Goal: Information Seeking & Learning: Learn about a topic

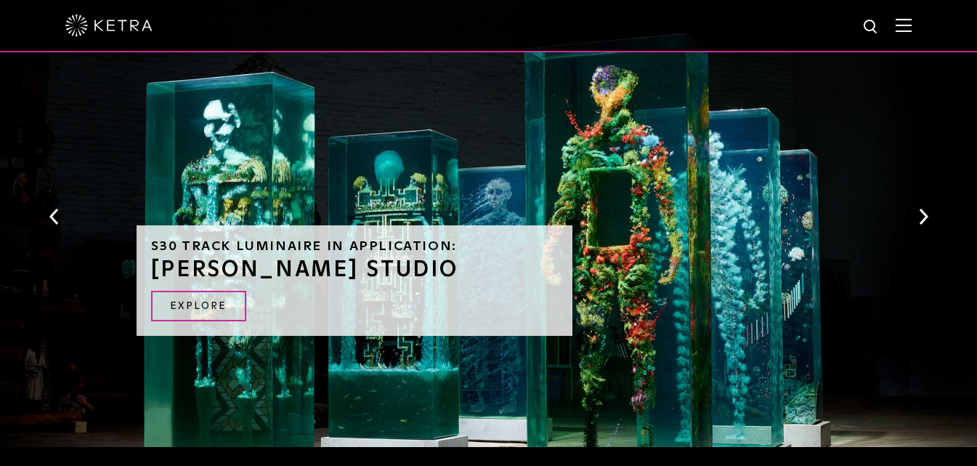
scroll to position [1332, 0]
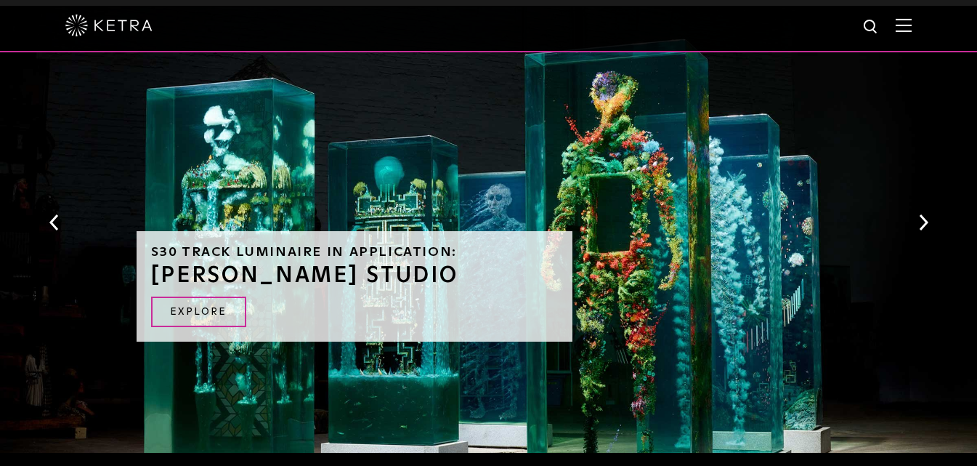
click at [928, 213] on button "Next" at bounding box center [923, 222] width 15 height 19
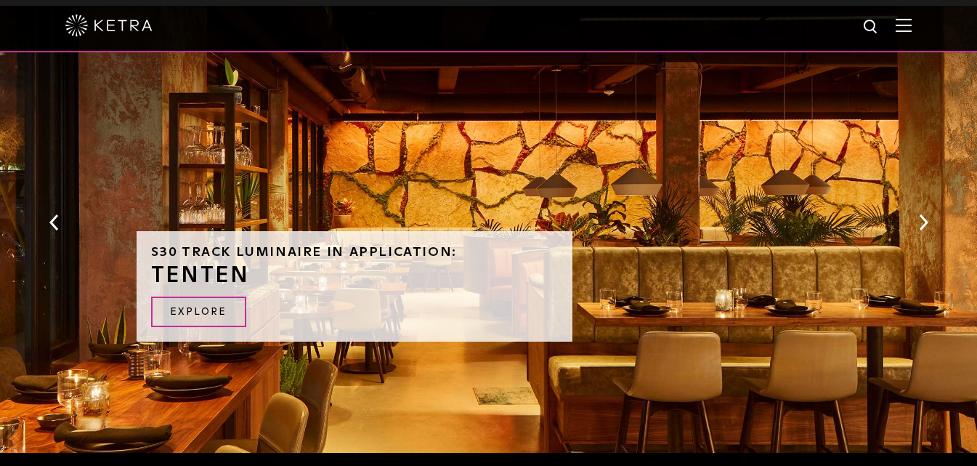
click at [927, 213] on button "Next" at bounding box center [923, 222] width 15 height 19
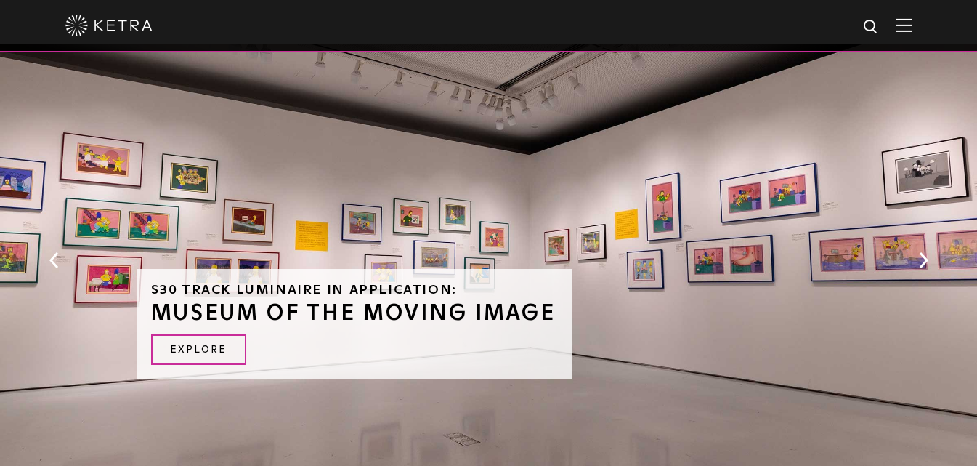
scroll to position [1259, 0]
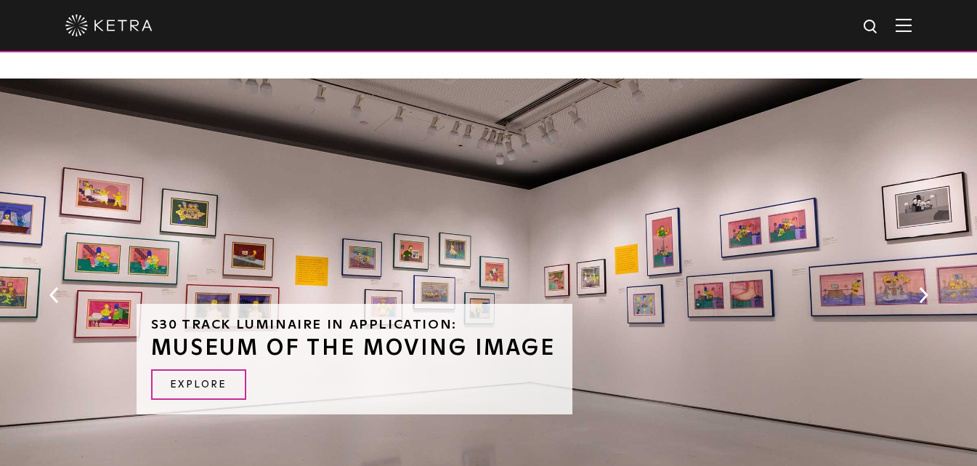
click at [54, 285] on button "Previous" at bounding box center [53, 294] width 15 height 19
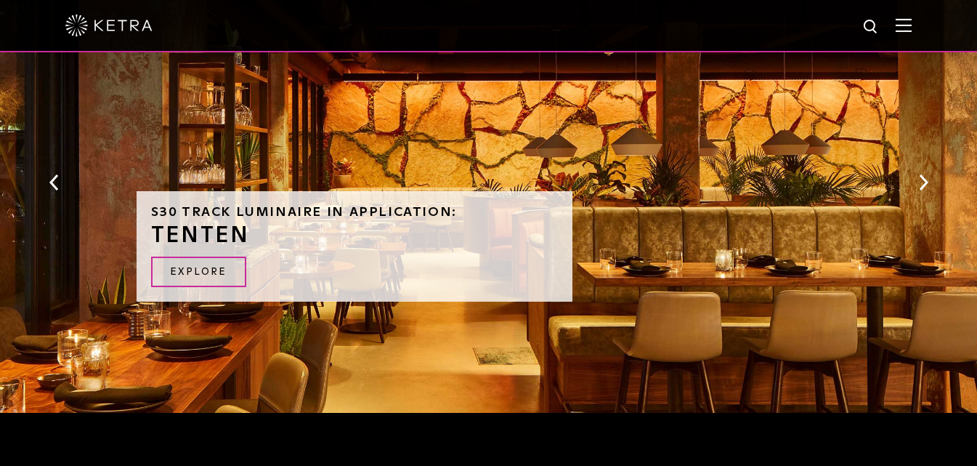
scroll to position [1332, 0]
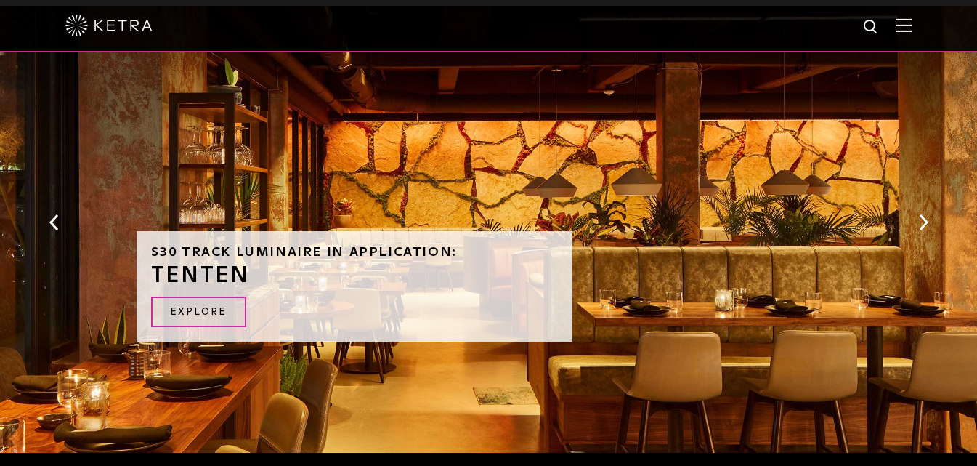
click at [919, 213] on button "Next" at bounding box center [923, 222] width 15 height 19
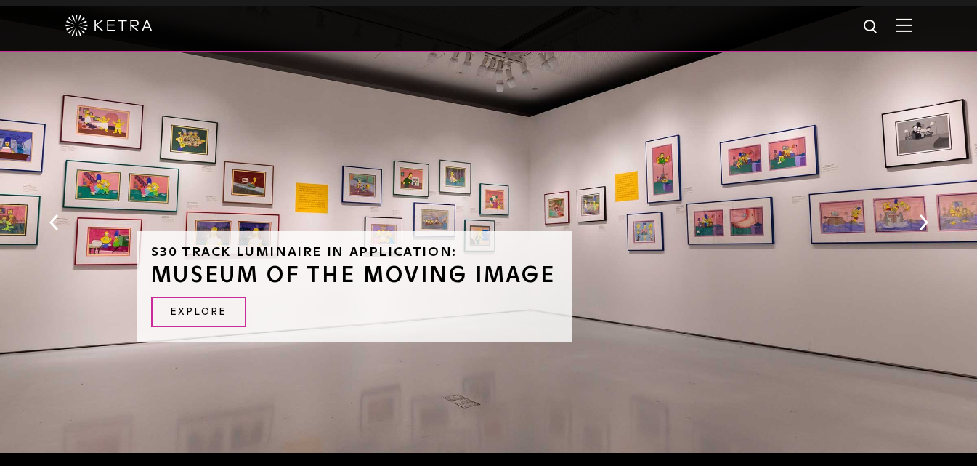
click at [921, 213] on button "Next" at bounding box center [923, 222] width 15 height 19
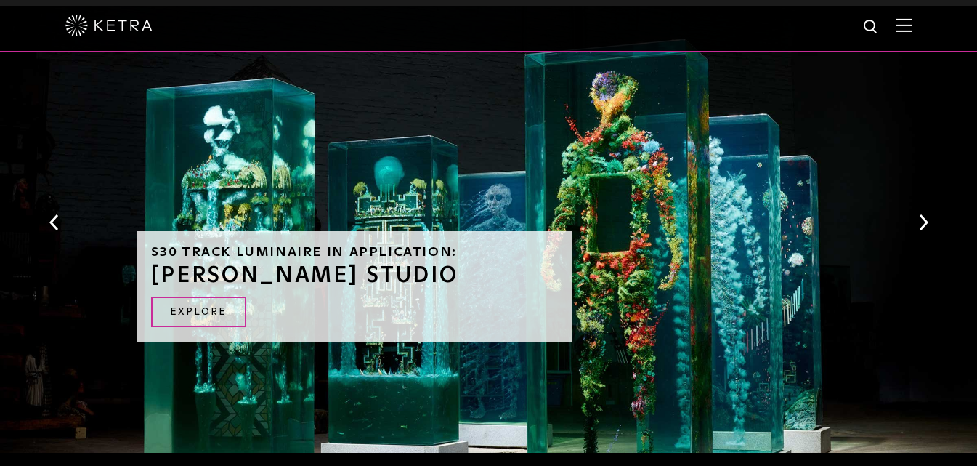
click at [921, 213] on button "Next" at bounding box center [923, 222] width 15 height 19
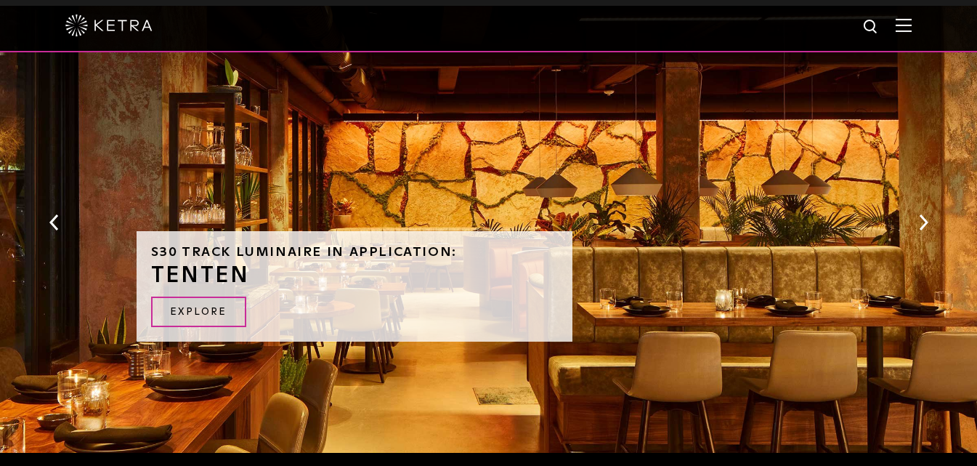
click at [921, 213] on button "Next" at bounding box center [923, 222] width 15 height 19
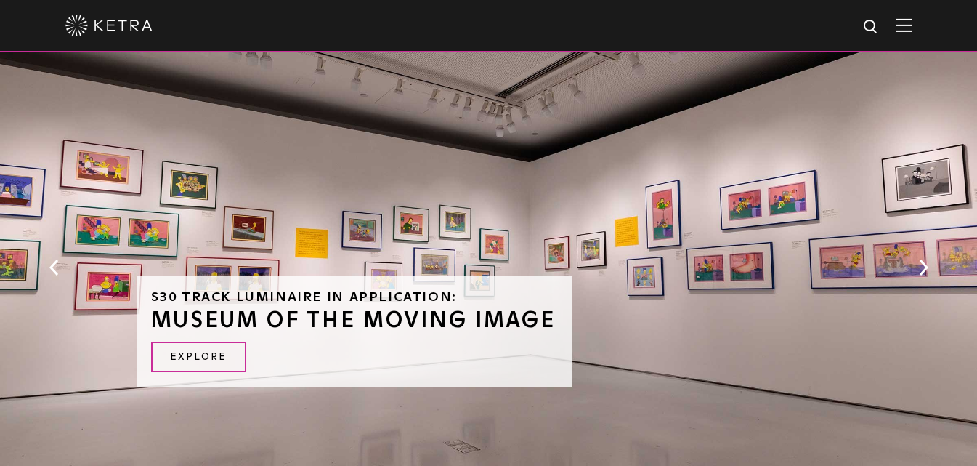
scroll to position [1187, 0]
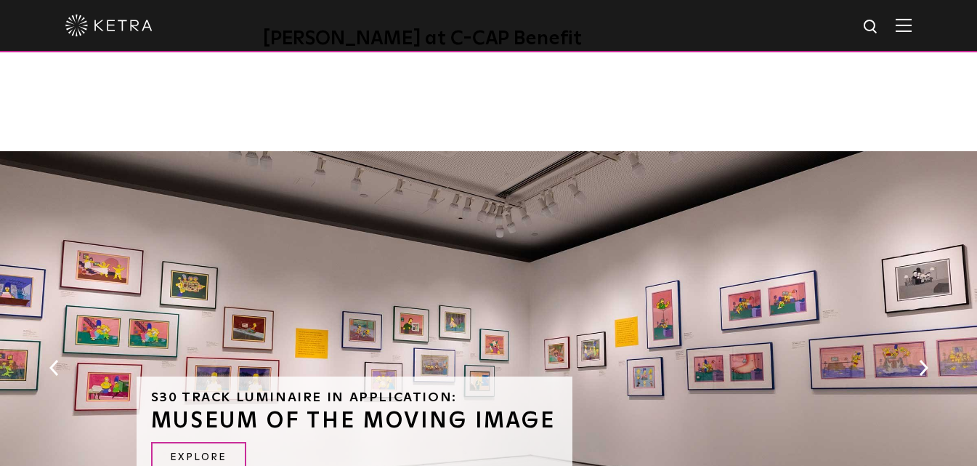
click at [55, 358] on button "Previous" at bounding box center [53, 367] width 15 height 19
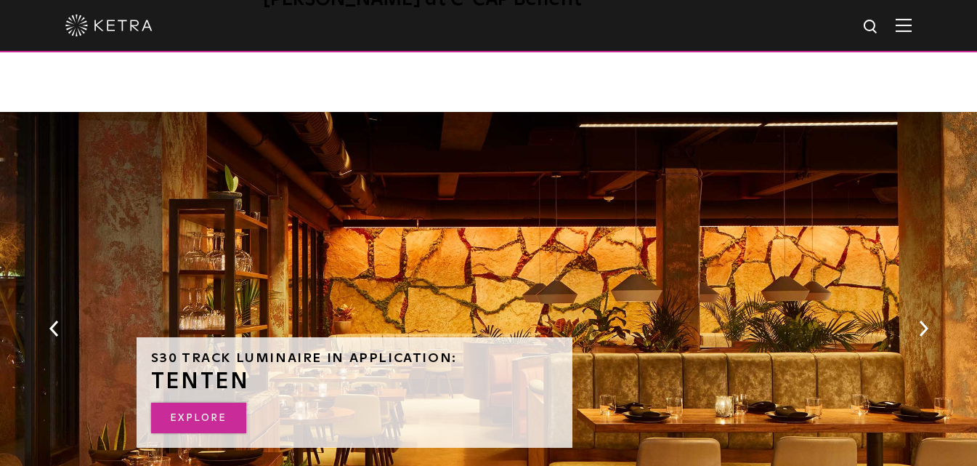
scroll to position [1259, 0]
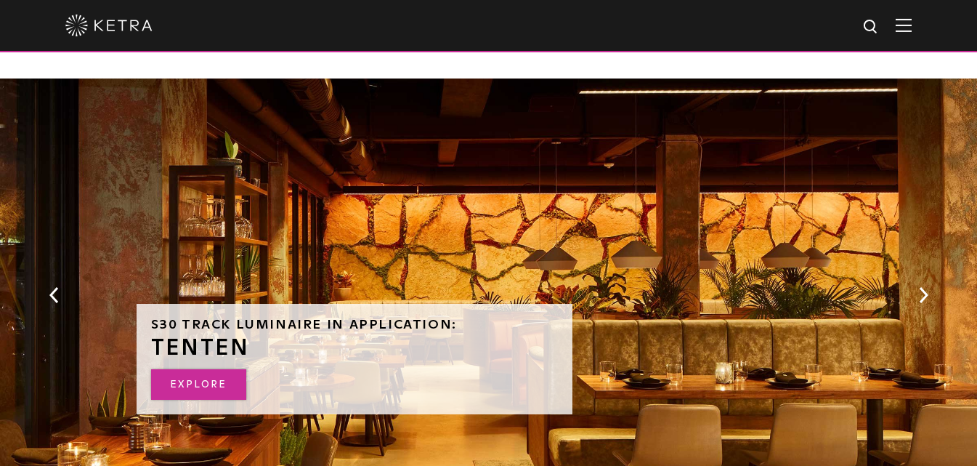
click at [201, 369] on link "Explore" at bounding box center [198, 384] width 95 height 31
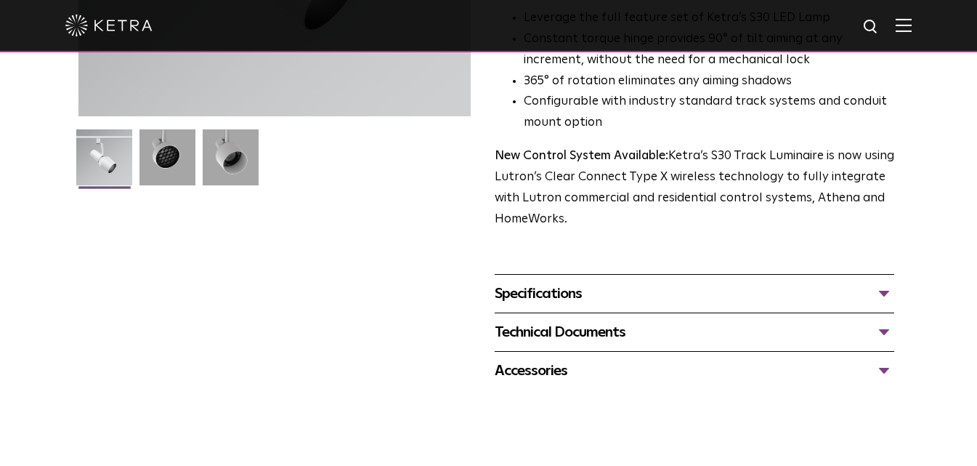
scroll to position [388, 0]
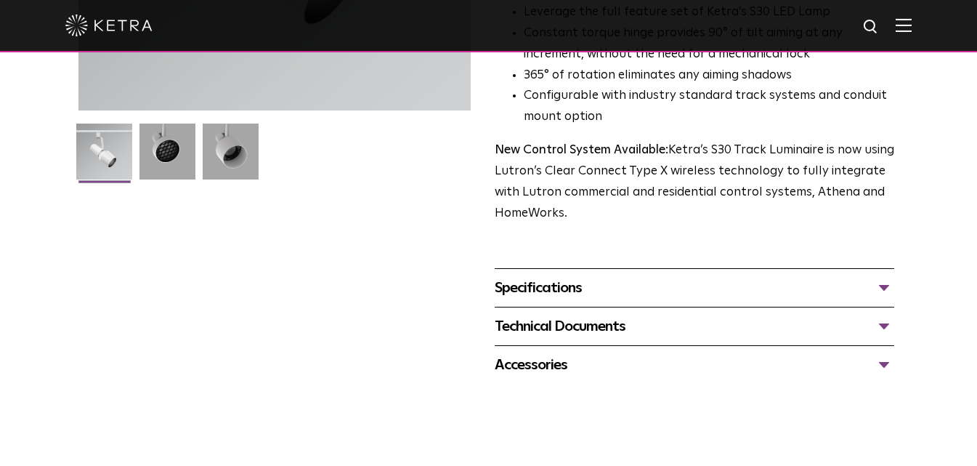
click at [882, 314] on div "Technical Documents" at bounding box center [695, 325] width 400 height 23
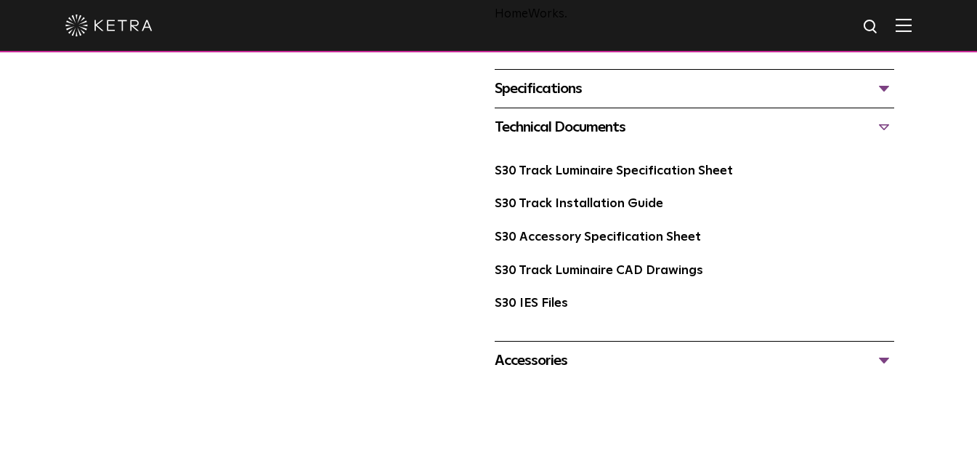
scroll to position [606, 0]
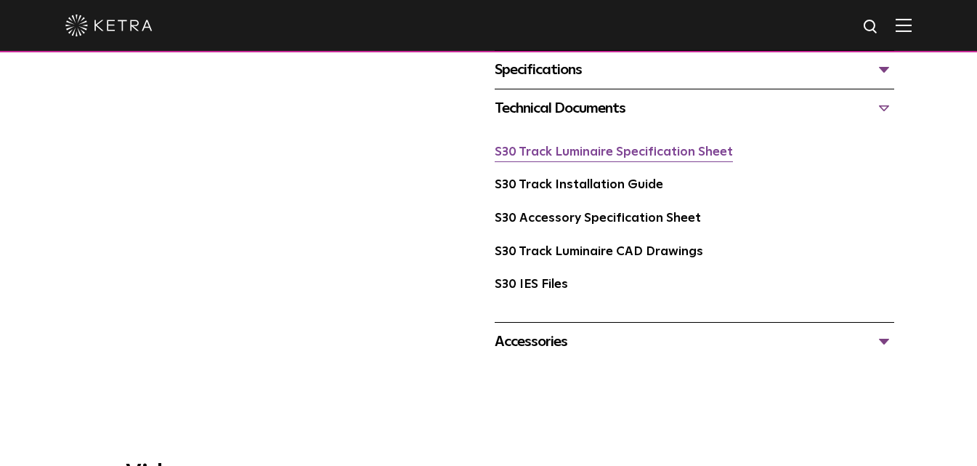
click at [598, 146] on link "S30 Track Luminaire Specification Sheet" at bounding box center [614, 152] width 238 height 12
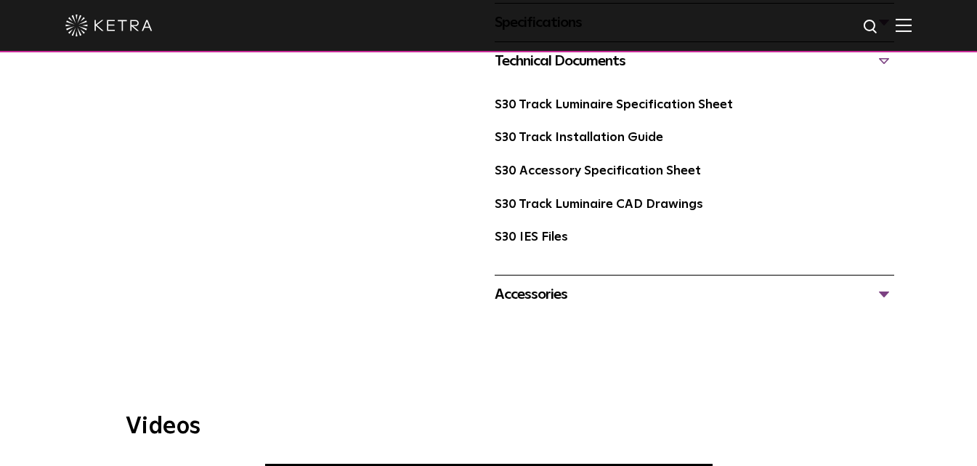
scroll to position [436, 0]
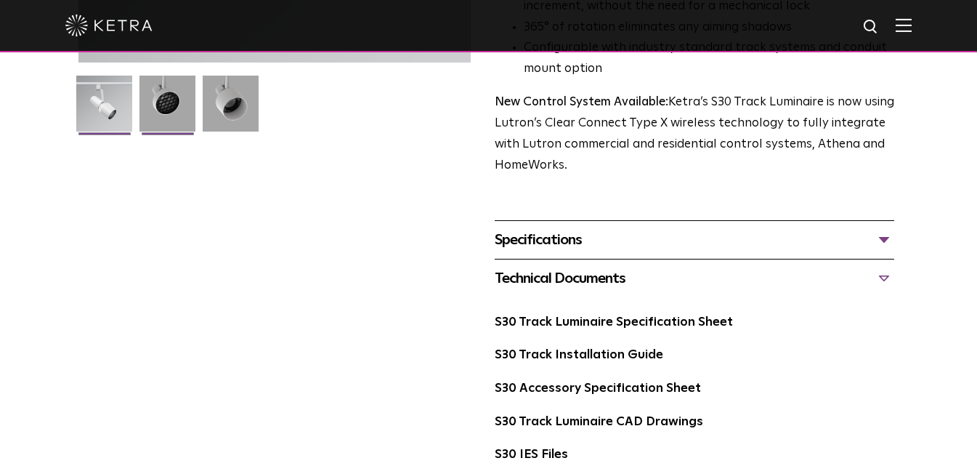
click at [164, 105] on img at bounding box center [167, 109] width 56 height 67
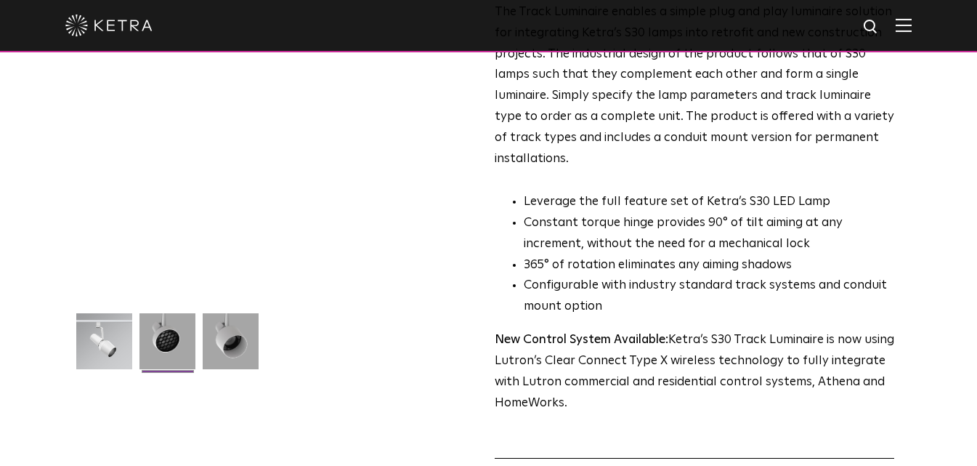
scroll to position [218, 0]
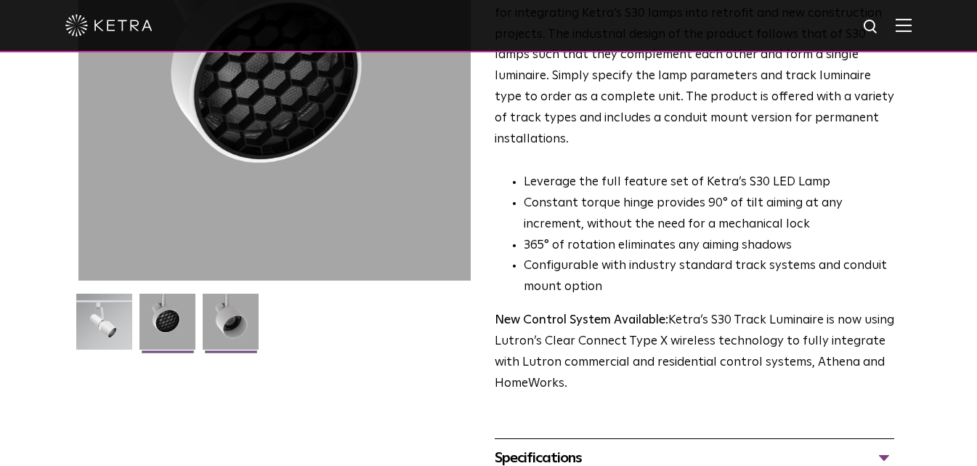
click at [238, 313] on img at bounding box center [231, 326] width 56 height 67
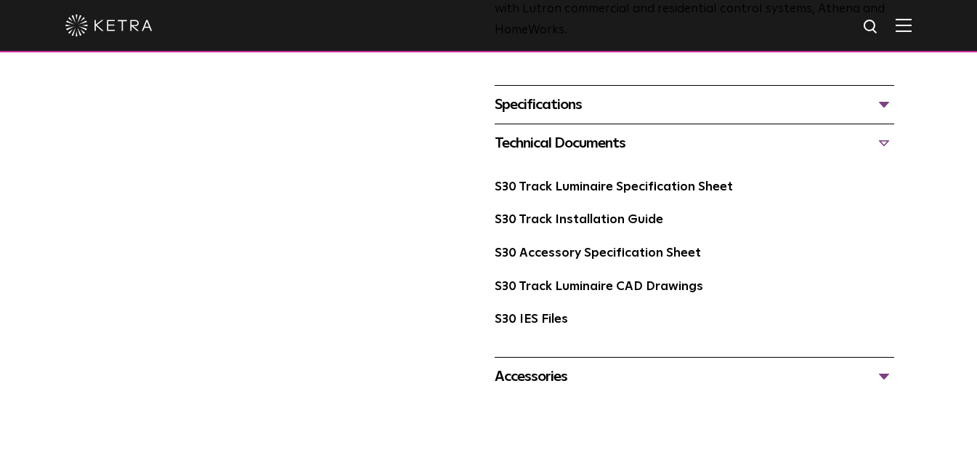
scroll to position [654, 0]
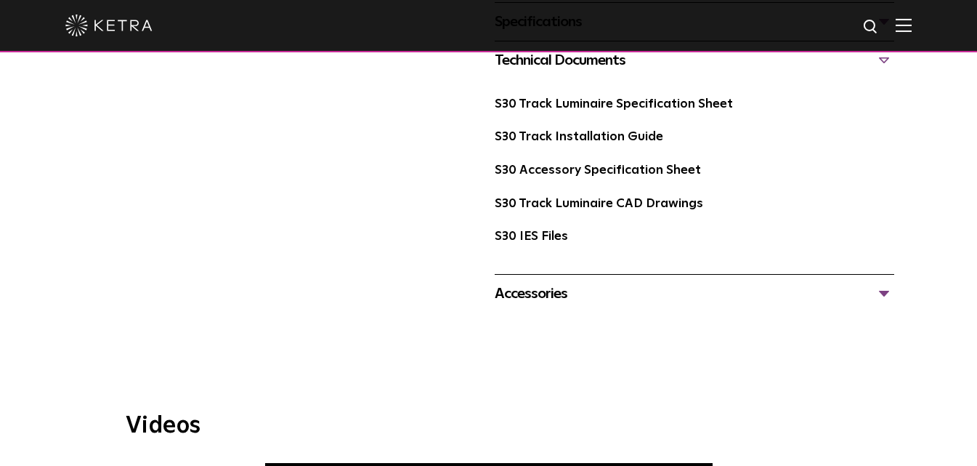
click at [879, 282] on div "Accessories" at bounding box center [695, 293] width 400 height 23
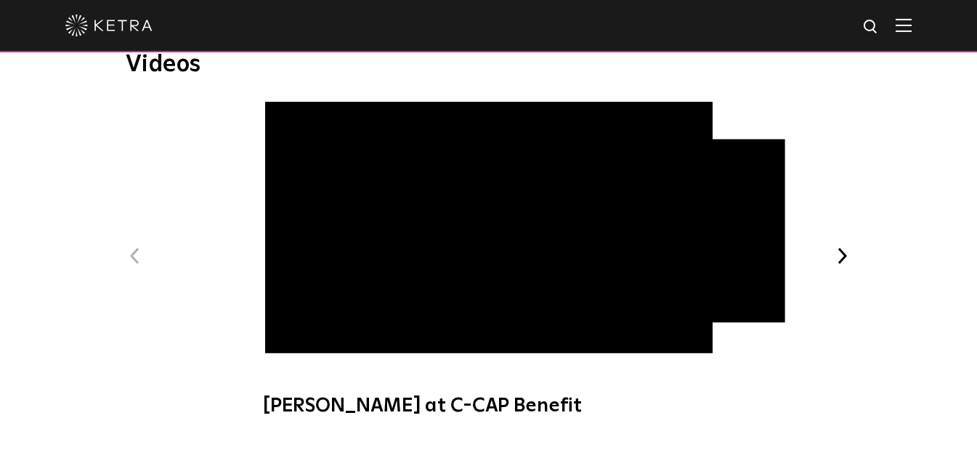
scroll to position [1380, 0]
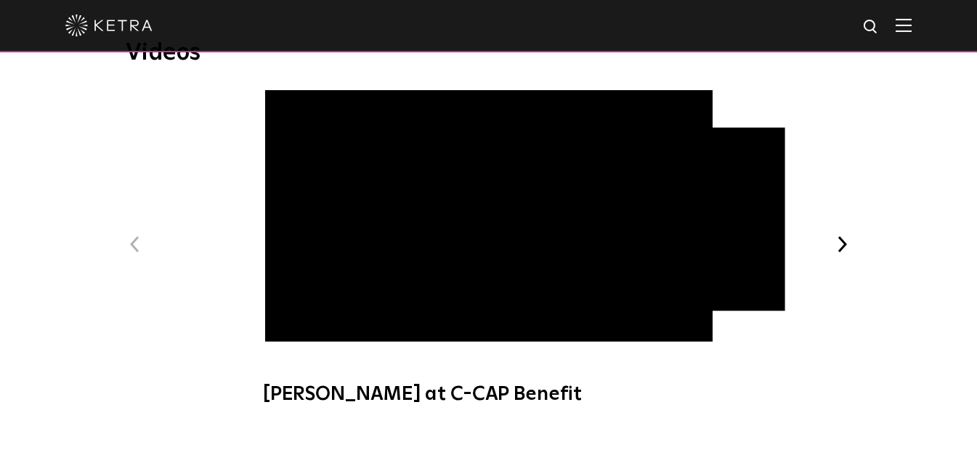
click at [407, 249] on span "Ketra at C-CAP Benefit" at bounding box center [488, 255] width 489 height 330
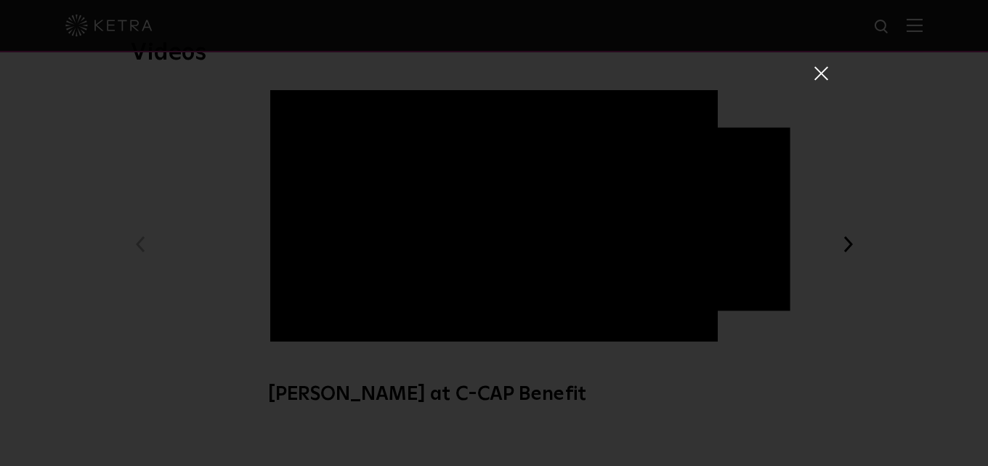
click at [813, 72] on span at bounding box center [820, 72] width 16 height 15
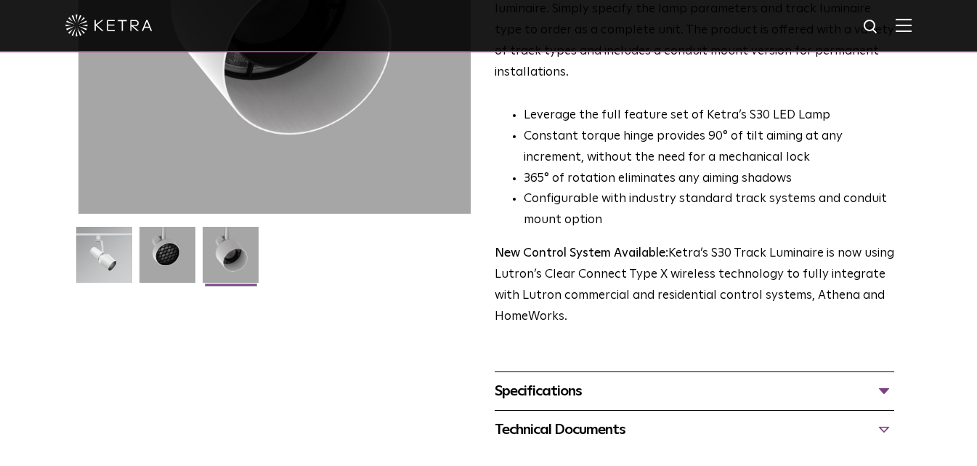
scroll to position [290, 0]
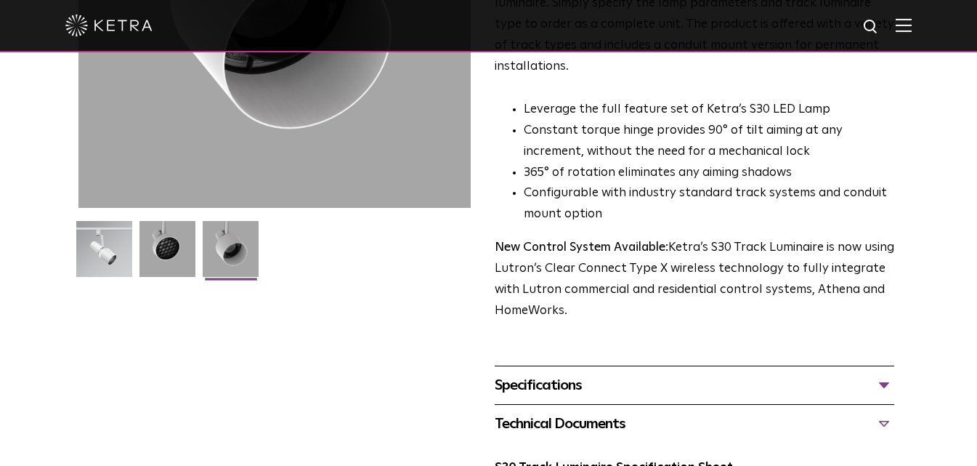
click at [887, 412] on div "Technical Documents" at bounding box center [695, 423] width 400 height 23
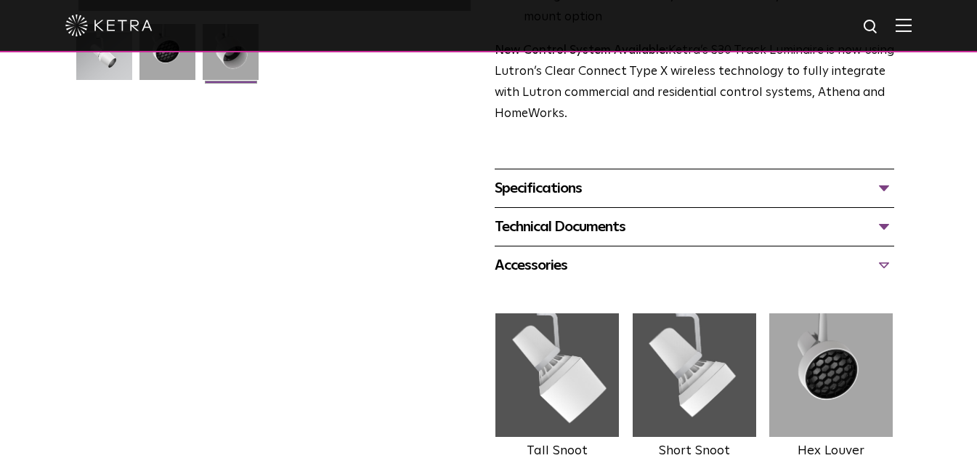
scroll to position [508, 0]
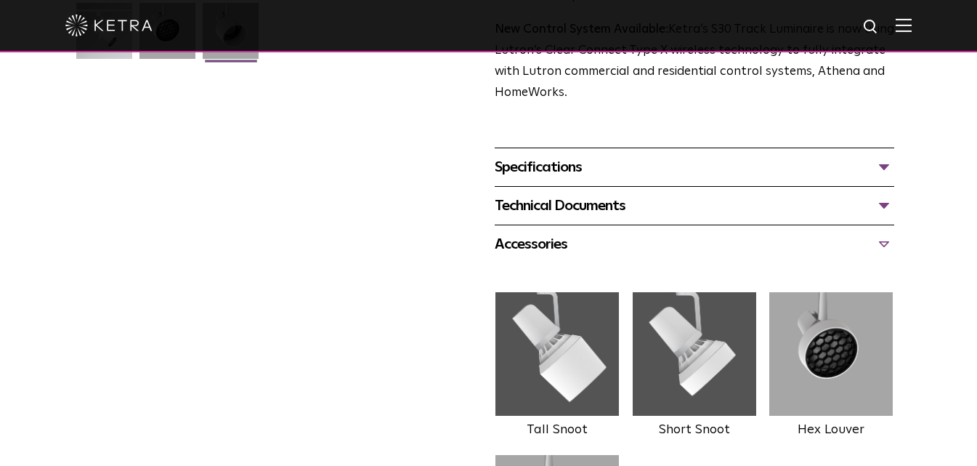
click at [877, 194] on div "Technical Documents" at bounding box center [695, 205] width 400 height 23
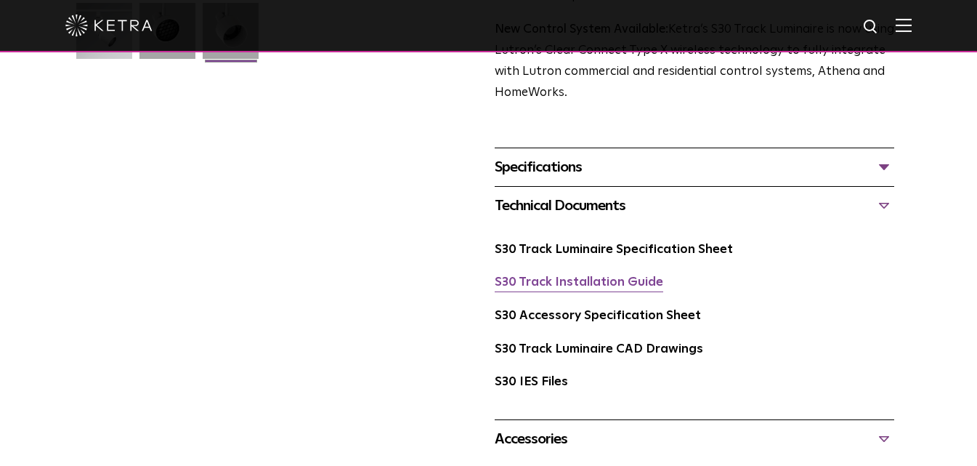
click at [581, 276] on link "S30 Track Installation Guide" at bounding box center [579, 282] width 168 height 12
click at [880, 194] on div "Technical Documents" at bounding box center [695, 205] width 400 height 23
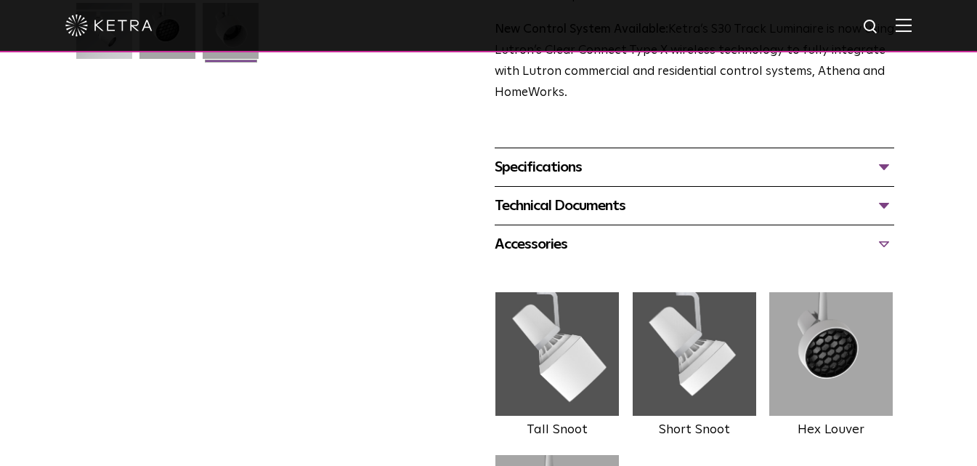
click at [879, 155] on div "Specifications" at bounding box center [695, 166] width 400 height 23
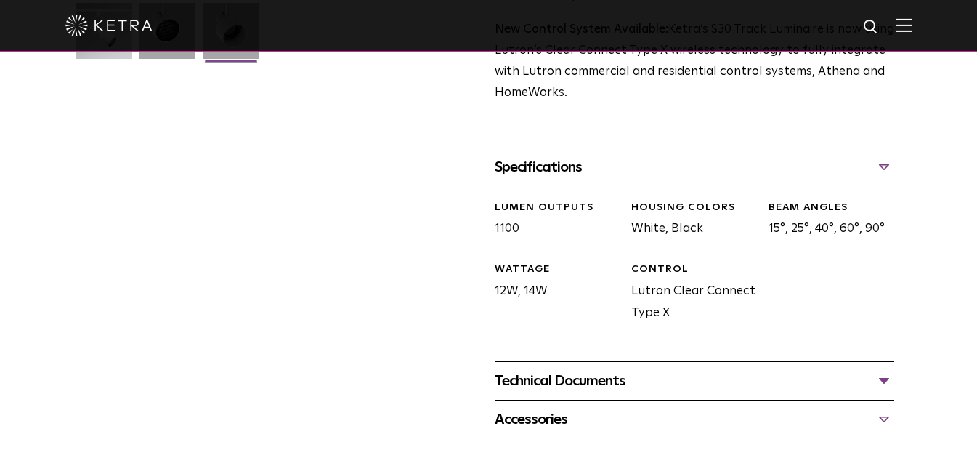
click at [879, 155] on div "Specifications" at bounding box center [695, 166] width 400 height 23
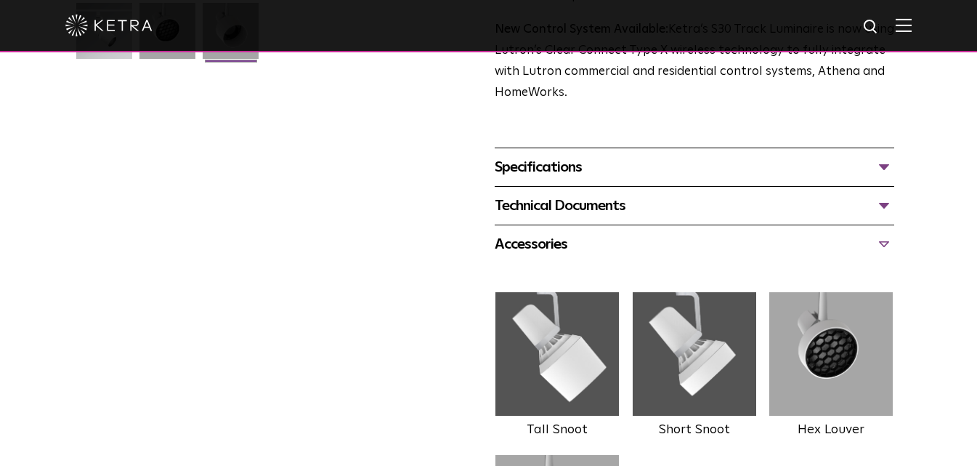
click at [879, 155] on div "Specifications" at bounding box center [695, 166] width 400 height 23
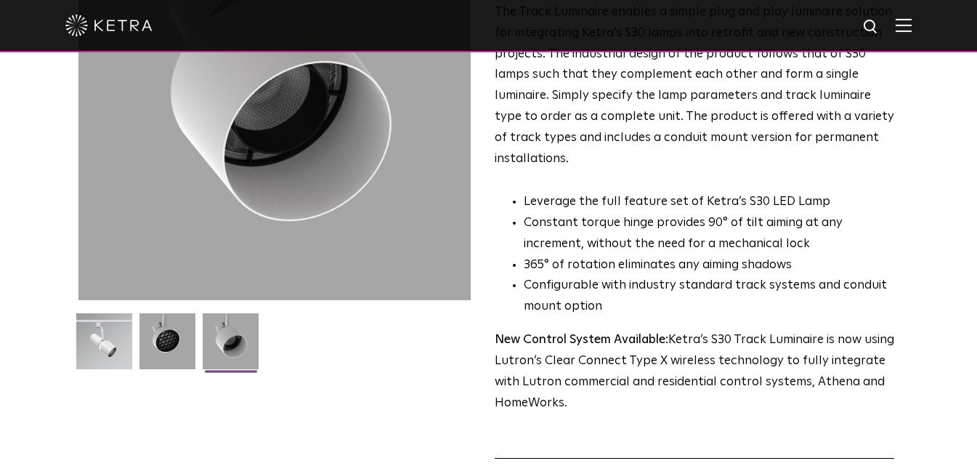
scroll to position [363, 0]
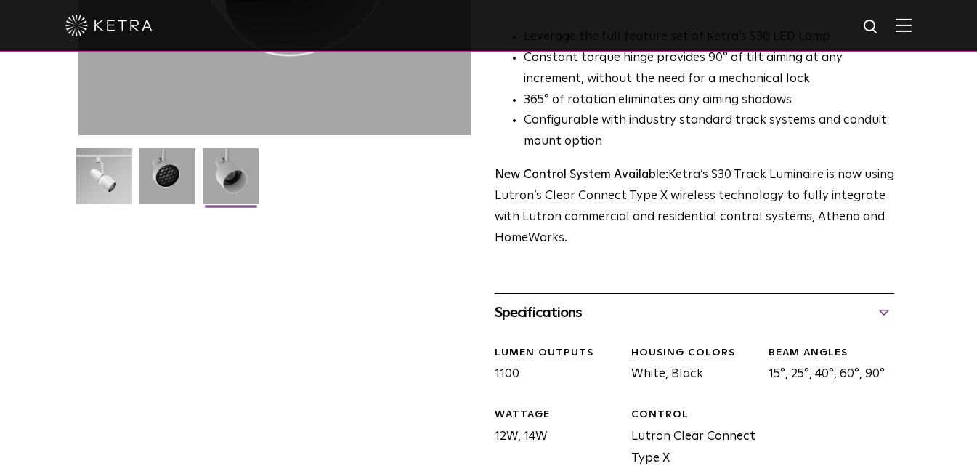
click at [881, 301] on div "Specifications" at bounding box center [695, 312] width 400 height 23
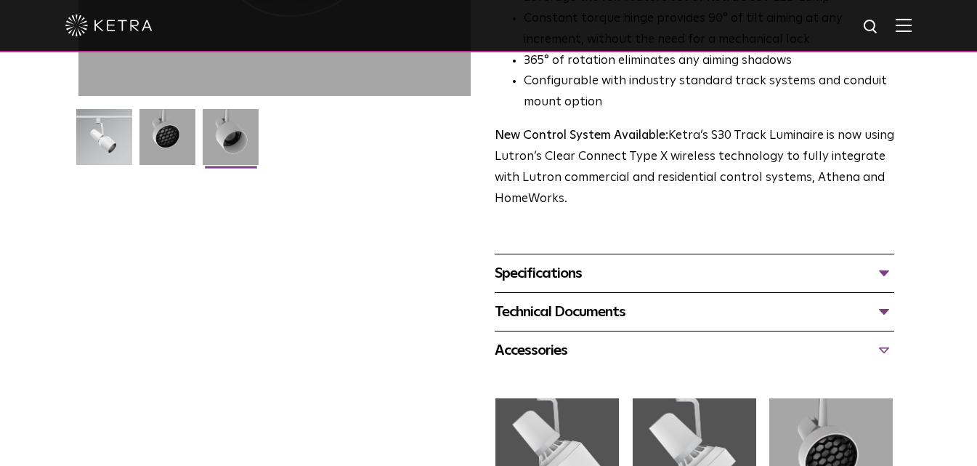
scroll to position [436, 0]
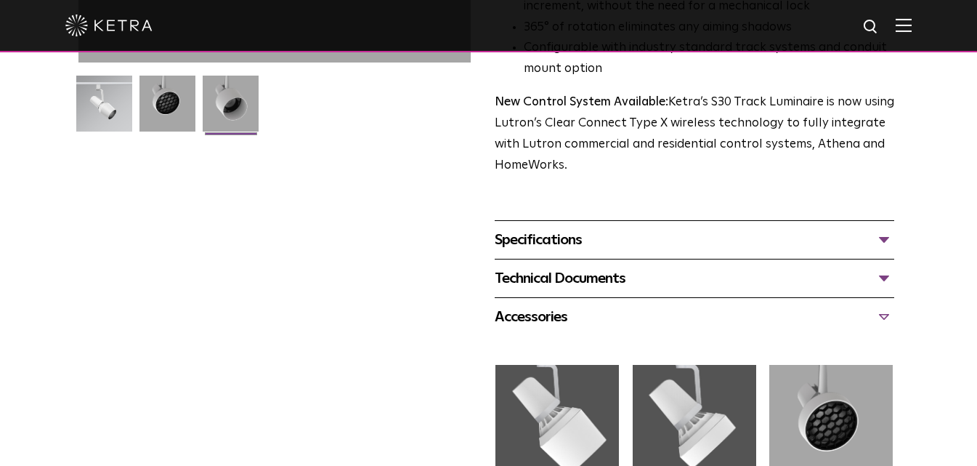
click at [884, 305] on div "Accessories" at bounding box center [695, 316] width 400 height 23
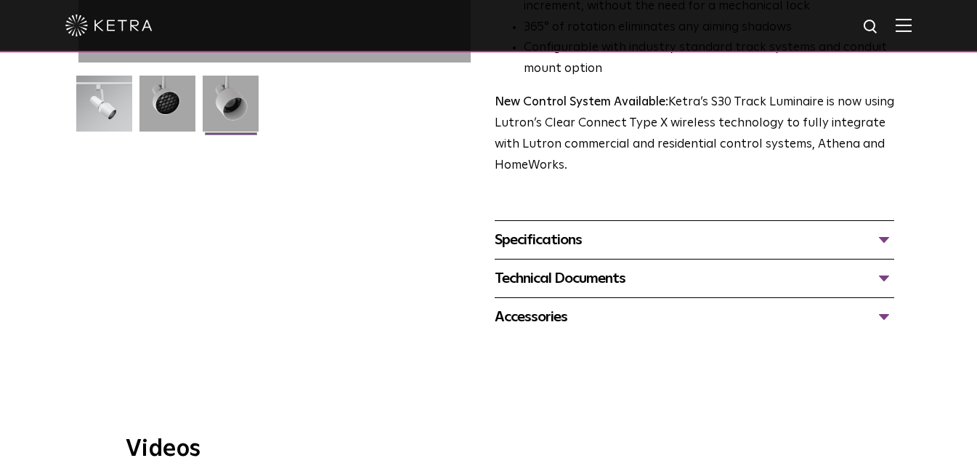
click at [884, 305] on div "Accessories" at bounding box center [695, 316] width 400 height 23
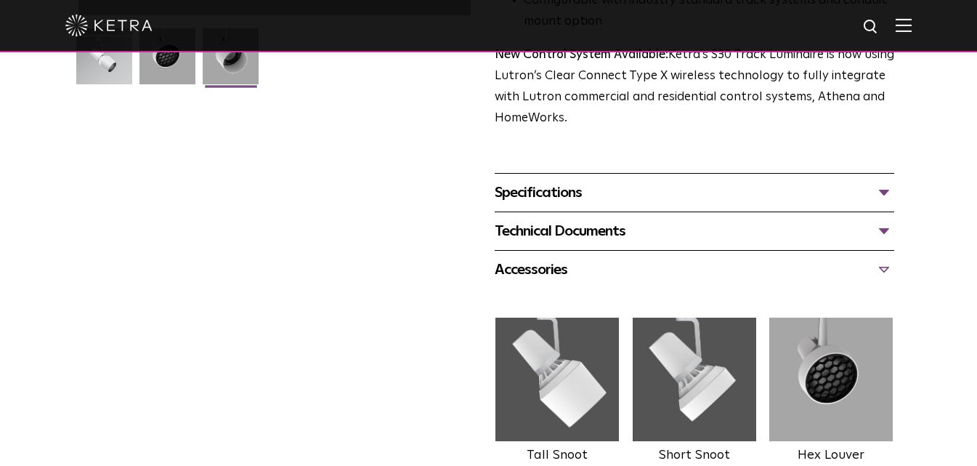
scroll to position [654, 0]
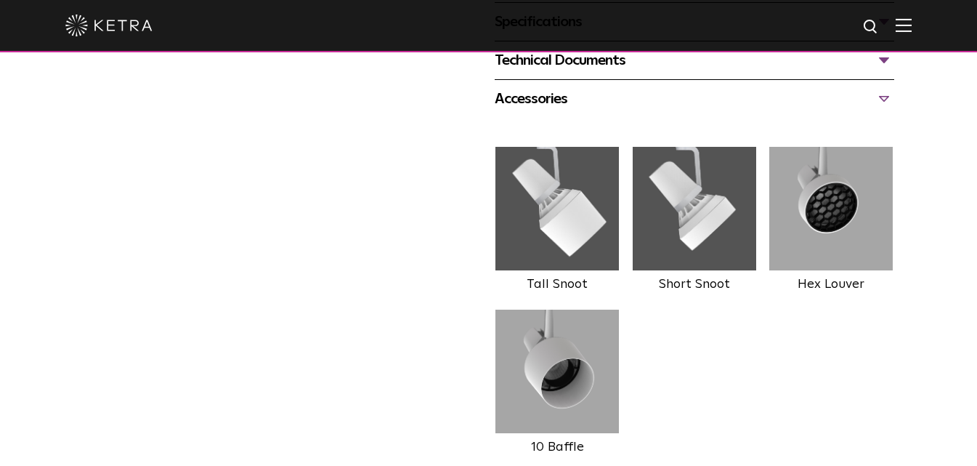
click at [880, 87] on div "Accessories" at bounding box center [695, 98] width 400 height 23
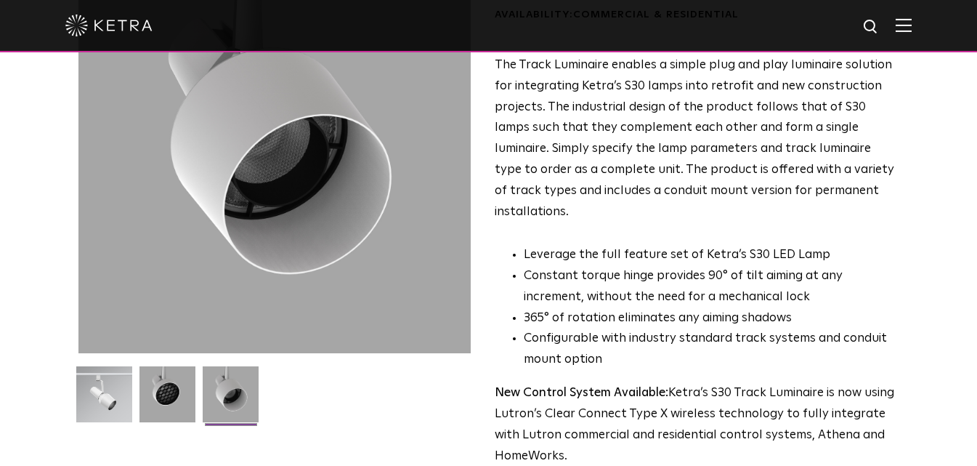
scroll to position [0, 0]
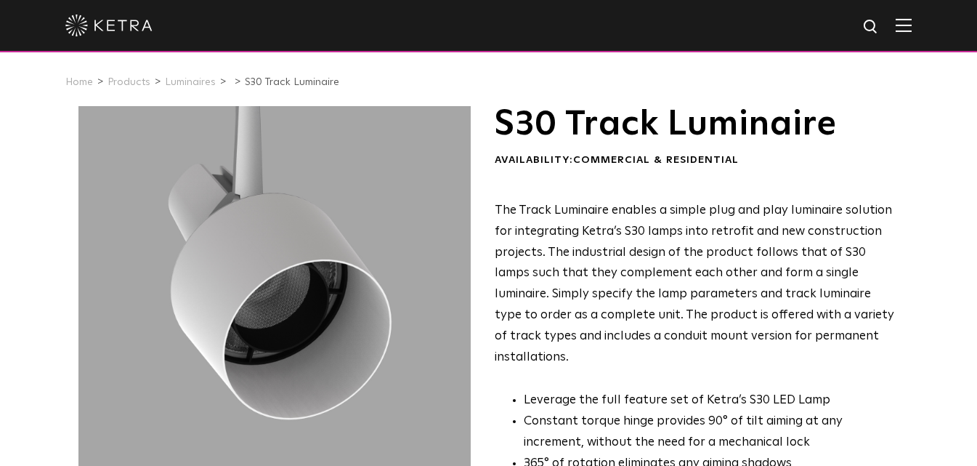
click at [911, 21] on img at bounding box center [903, 25] width 16 height 14
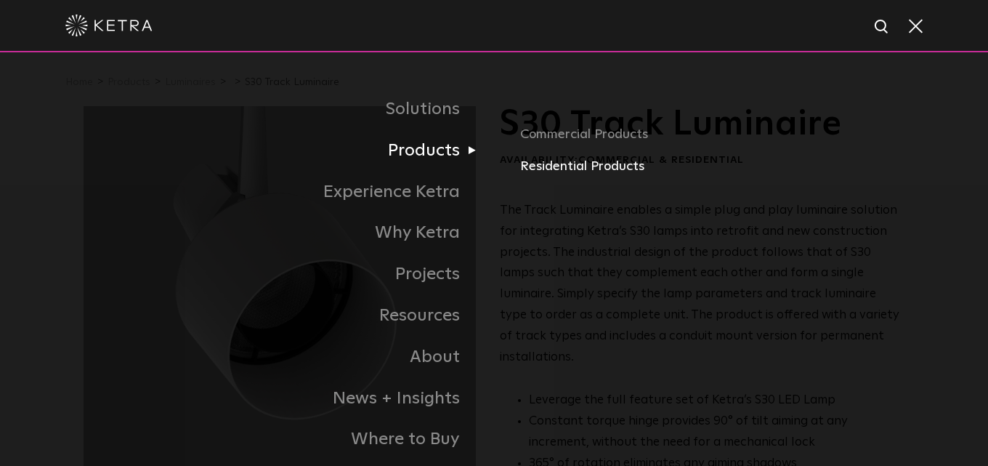
click at [556, 166] on link "Residential Products" at bounding box center [712, 166] width 384 height 21
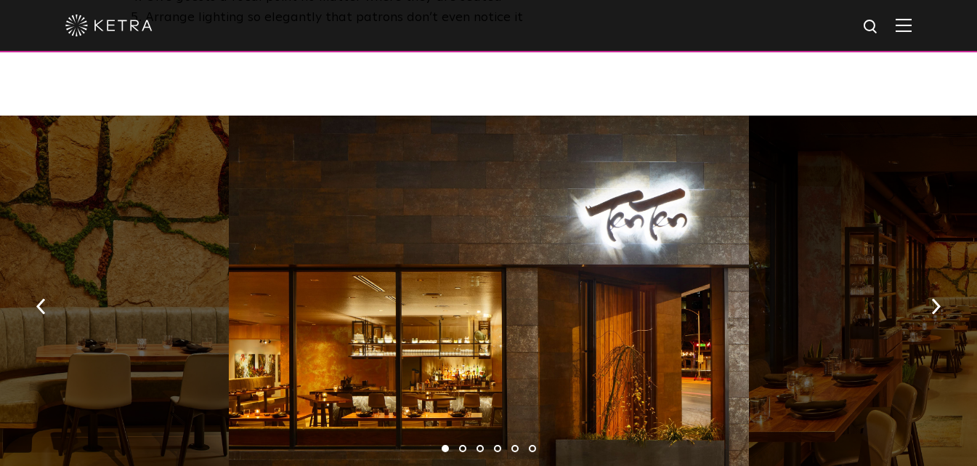
scroll to position [944, 0]
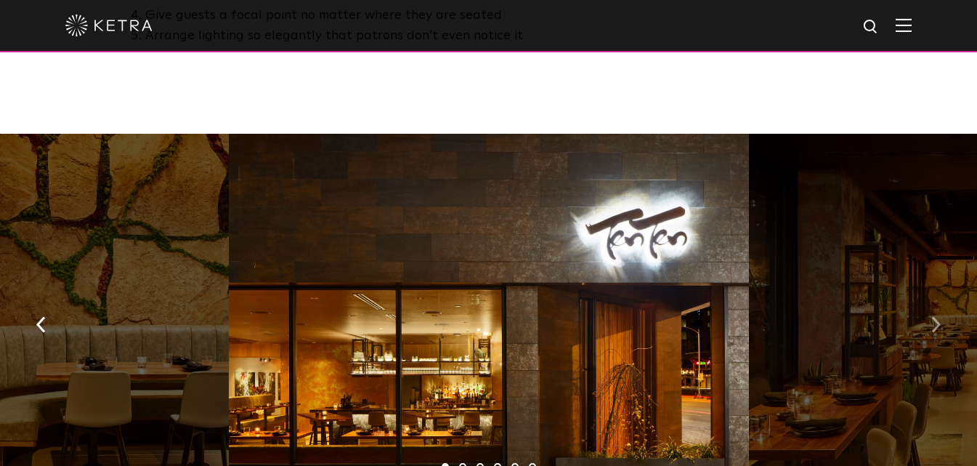
click at [935, 317] on img "button" at bounding box center [935, 325] width 9 height 16
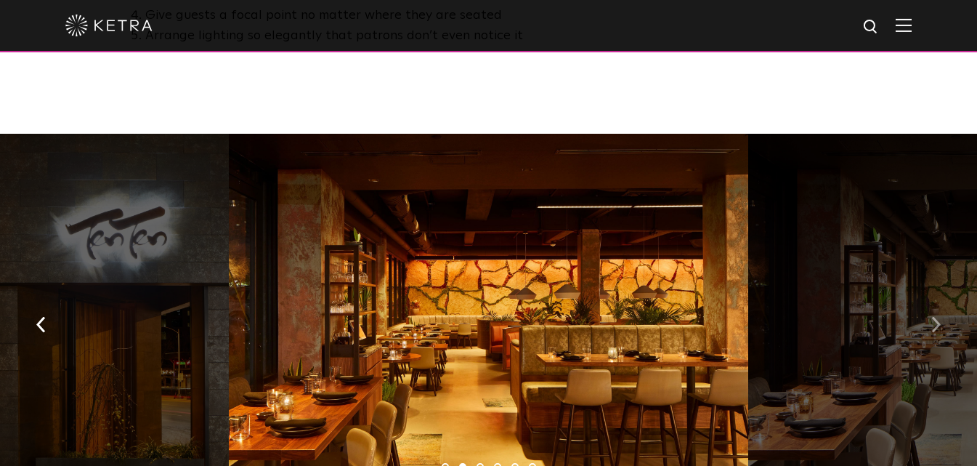
click at [930, 321] on button "button" at bounding box center [935, 323] width 31 height 50
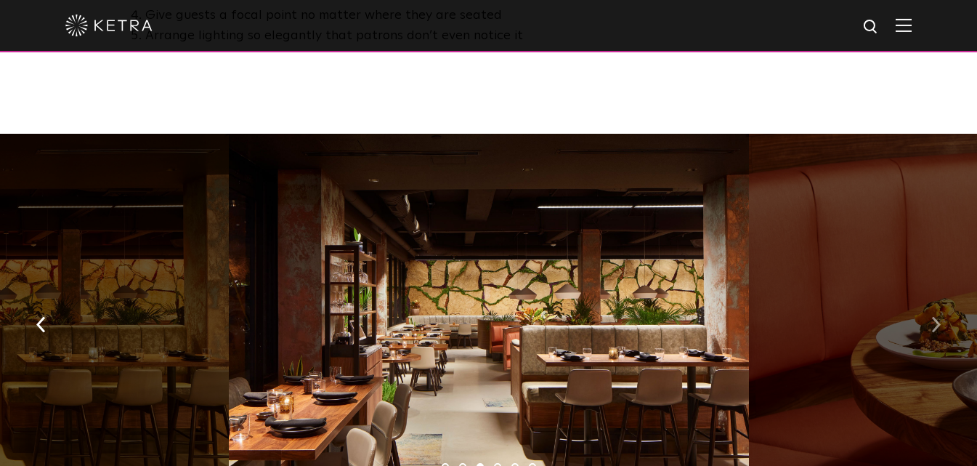
click at [931, 317] on img "button" at bounding box center [935, 325] width 9 height 16
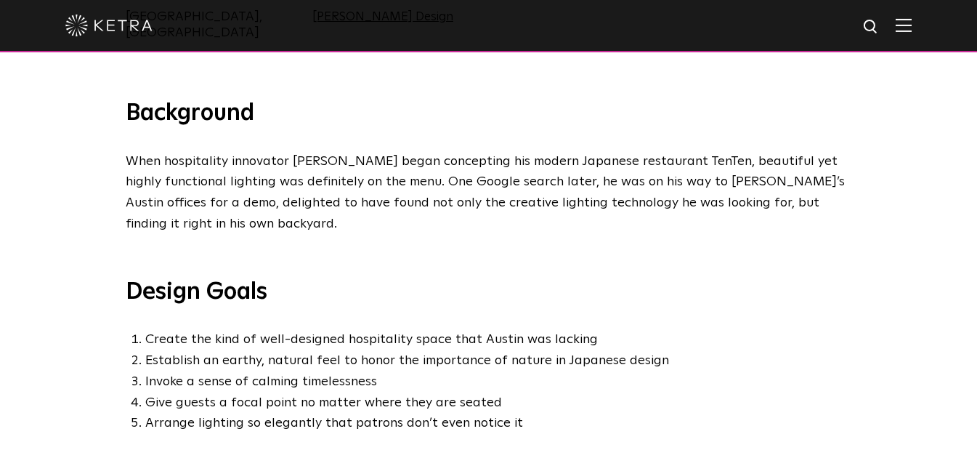
scroll to position [508, 0]
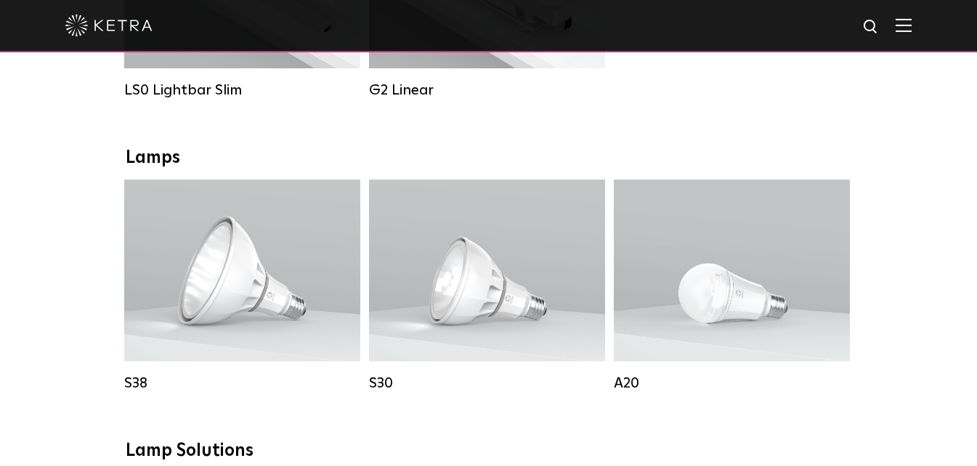
scroll to position [581, 0]
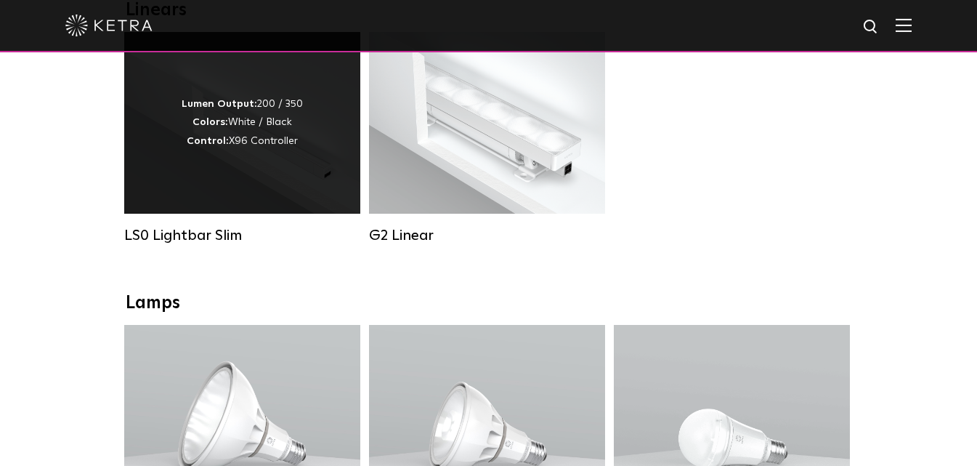
click at [325, 139] on div "Lumen Output: 200 / 350 Colors: White / Black Control: X96 Controller" at bounding box center [242, 123] width 236 height 182
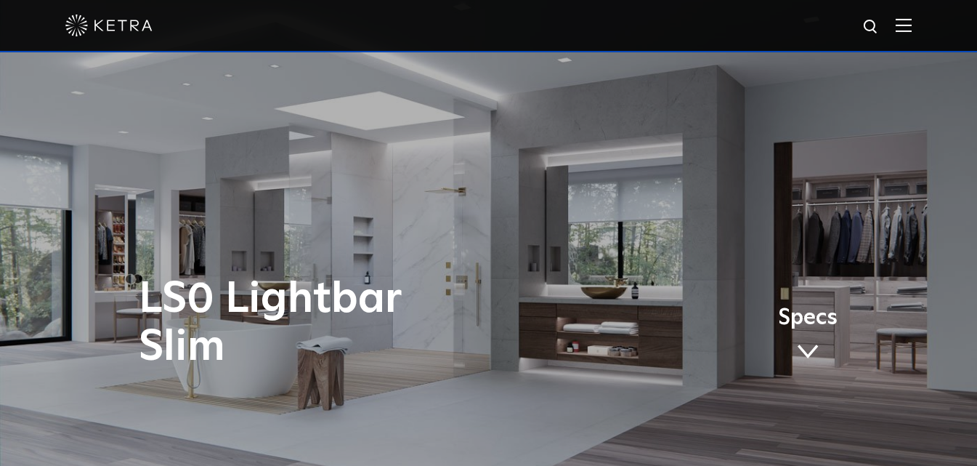
click at [412, 216] on div "LS0 Lightbar Slim Specs" at bounding box center [488, 233] width 977 height 466
click at [805, 351] on span at bounding box center [808, 352] width 22 height 16
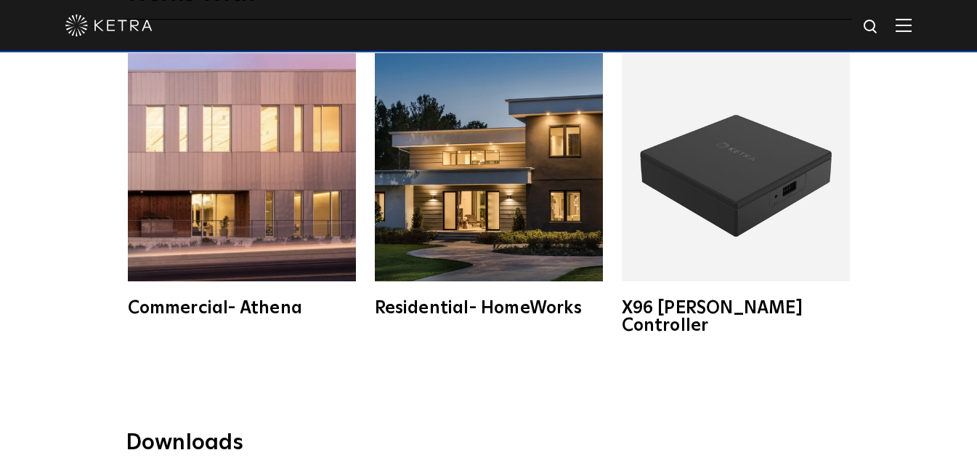
scroll to position [2179, 0]
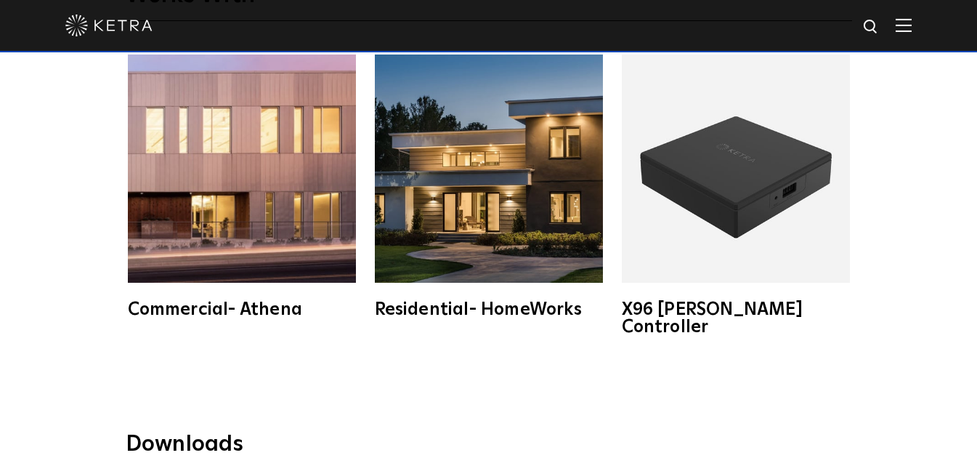
click at [520, 179] on img at bounding box center [489, 168] width 228 height 228
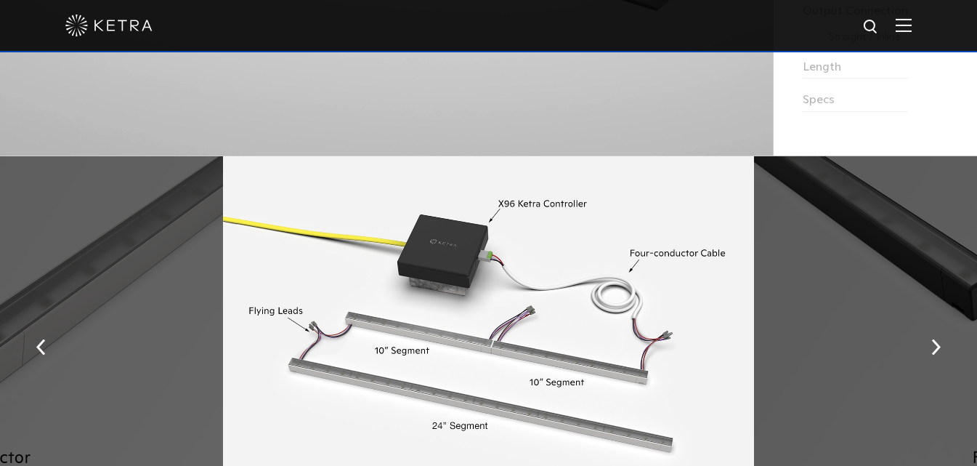
scroll to position [1525, 0]
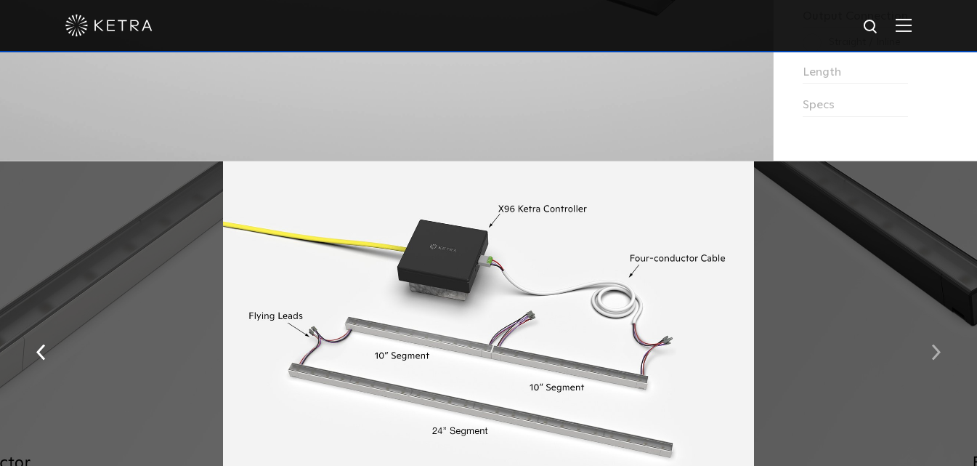
click at [940, 358] on button "button" at bounding box center [935, 350] width 31 height 50
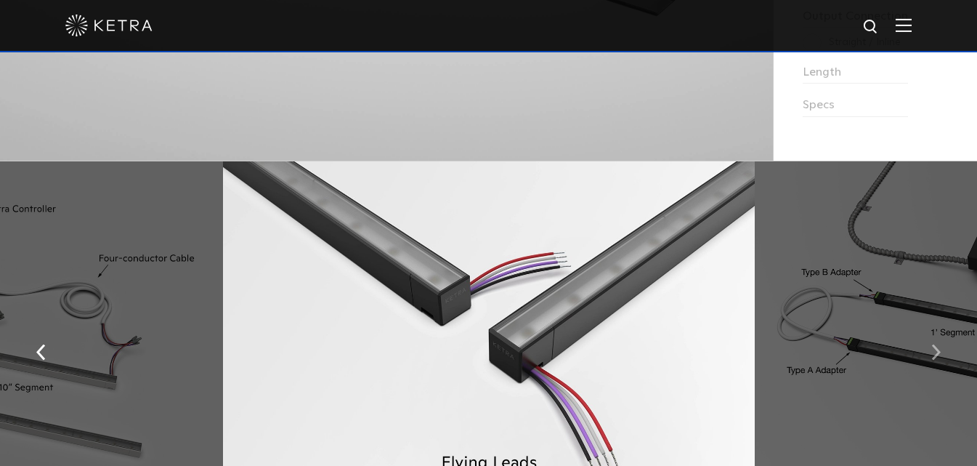
click at [940, 358] on img "button" at bounding box center [935, 352] width 9 height 16
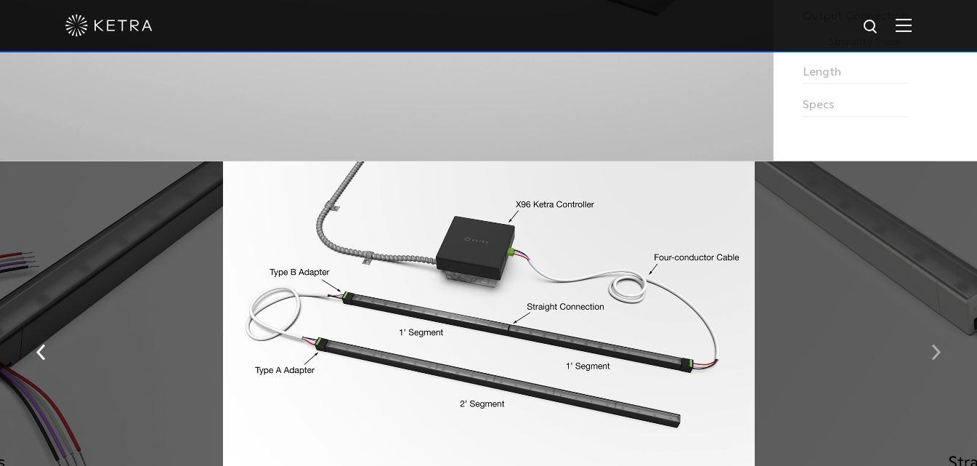
click at [940, 358] on img "button" at bounding box center [935, 352] width 9 height 16
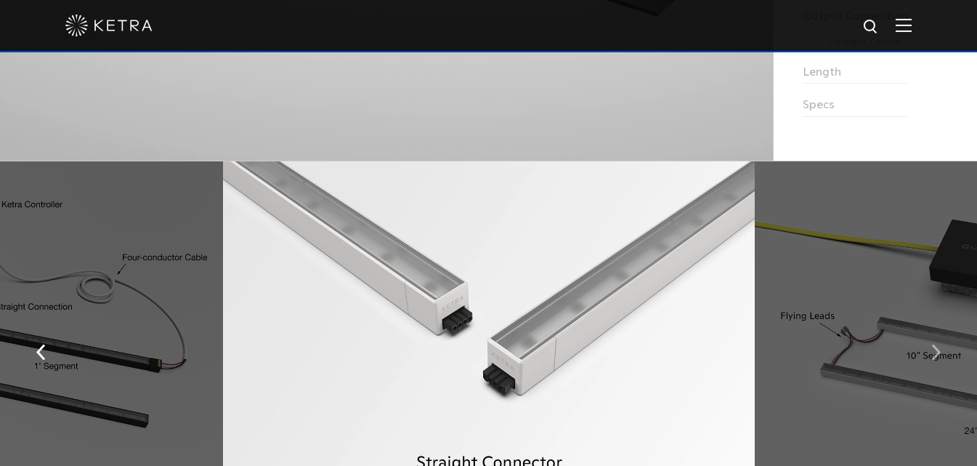
click at [940, 358] on img "button" at bounding box center [935, 352] width 9 height 16
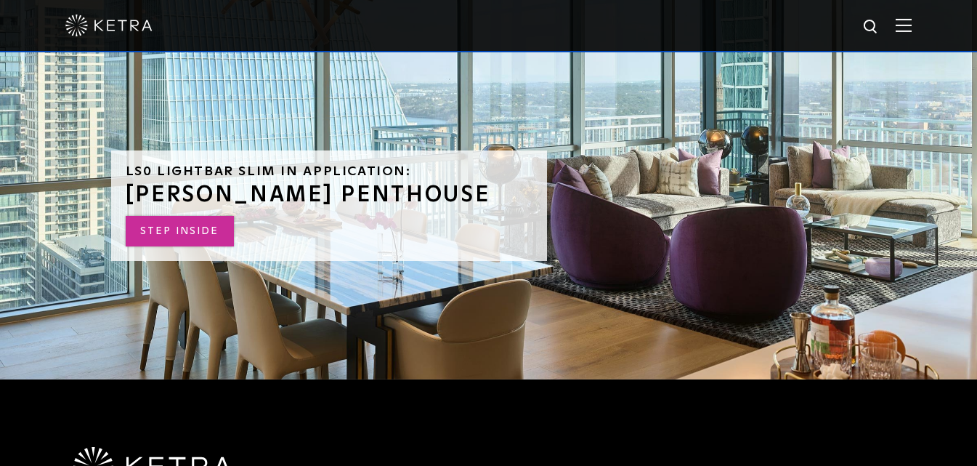
scroll to position [3050, 0]
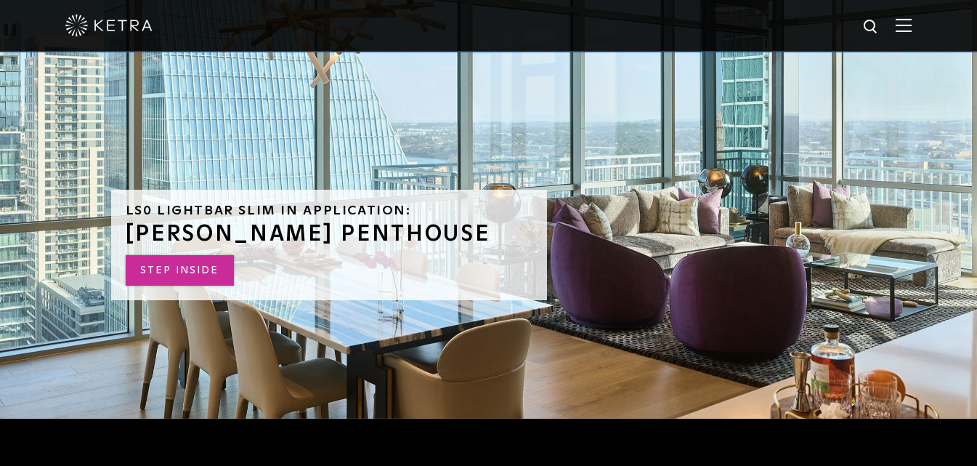
click at [168, 255] on link "STEP INSIDE" at bounding box center [180, 270] width 108 height 31
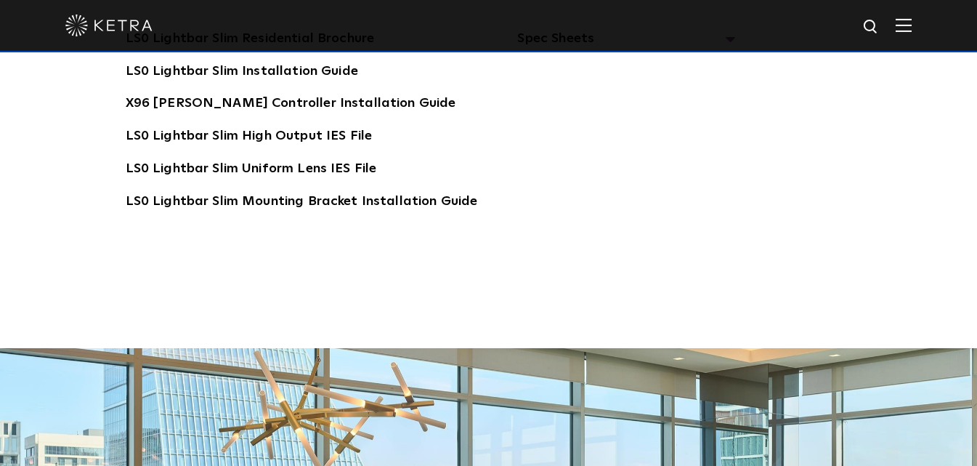
scroll to position [2469, 0]
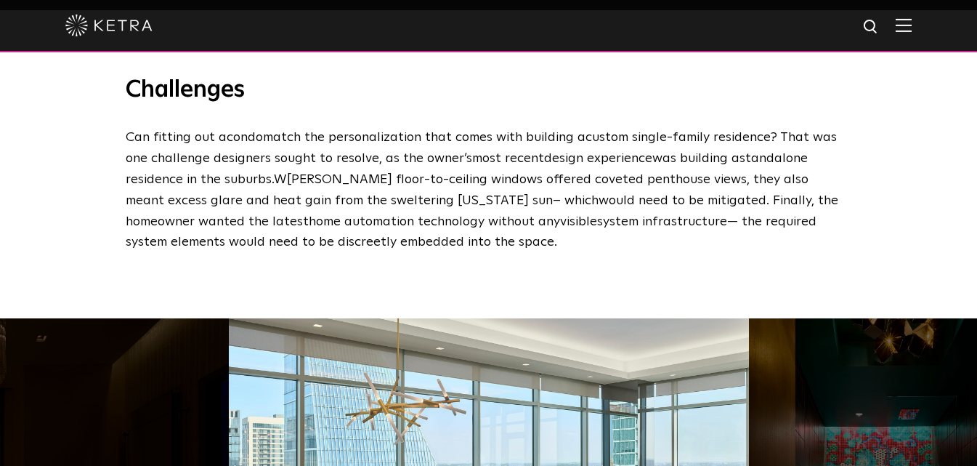
scroll to position [2179, 0]
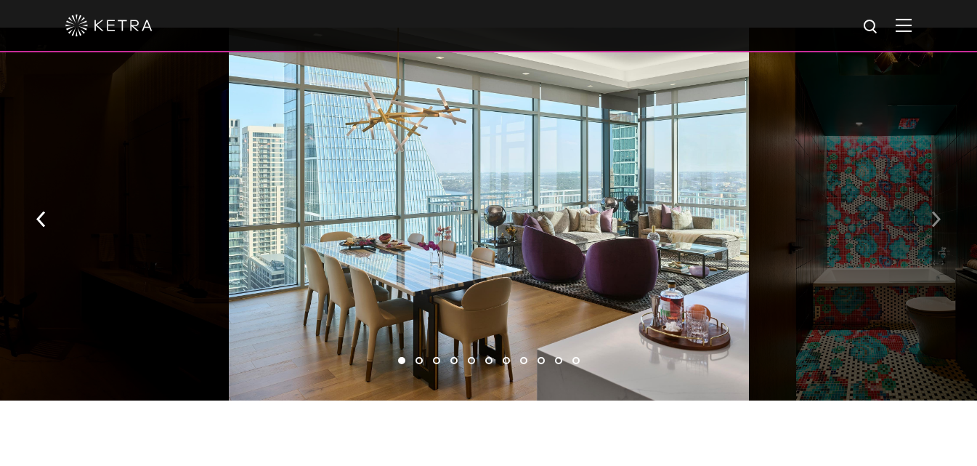
click at [938, 211] on img "button" at bounding box center [935, 219] width 9 height 16
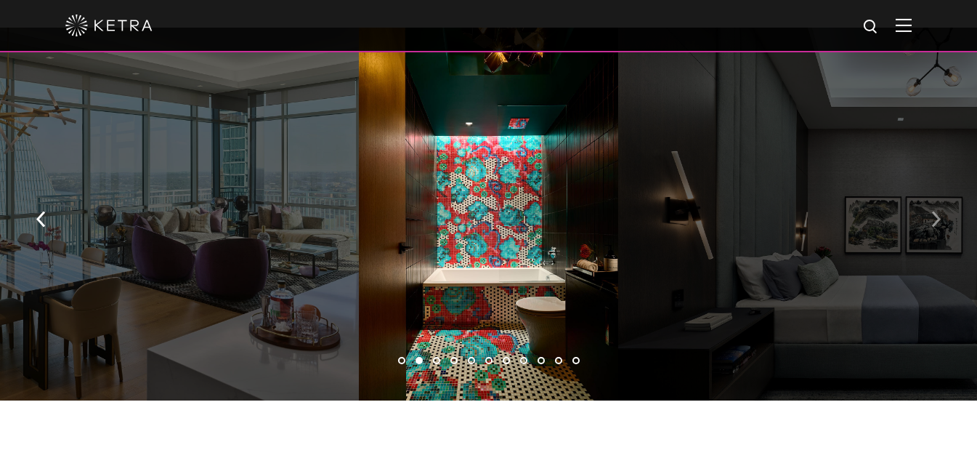
click at [937, 211] on img "button" at bounding box center [935, 219] width 9 height 16
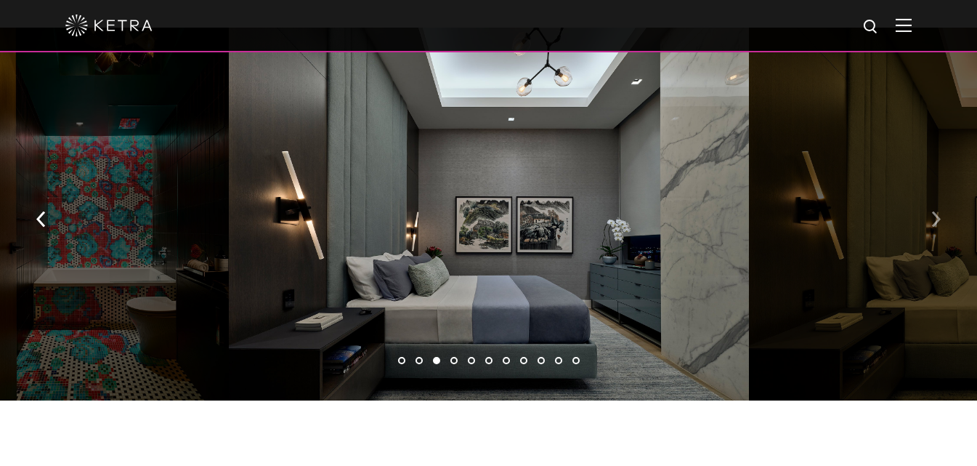
click at [937, 211] on img "button" at bounding box center [935, 219] width 9 height 16
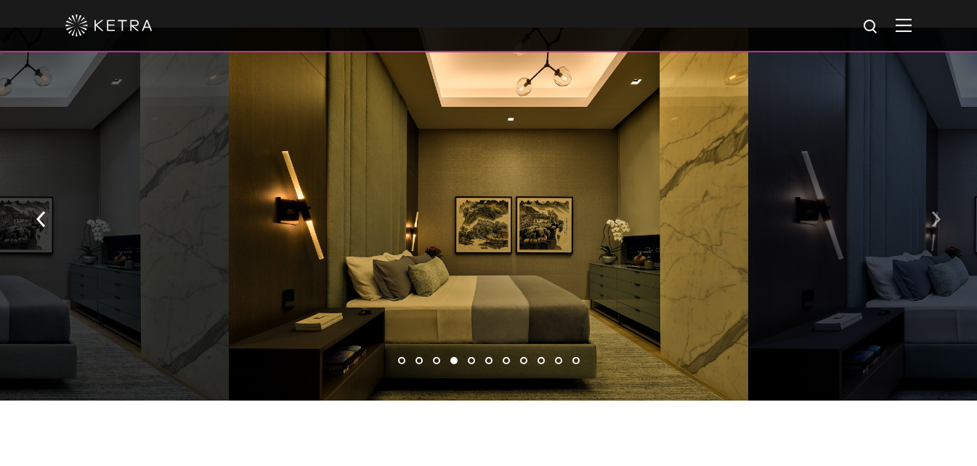
click at [935, 211] on img "button" at bounding box center [935, 219] width 9 height 16
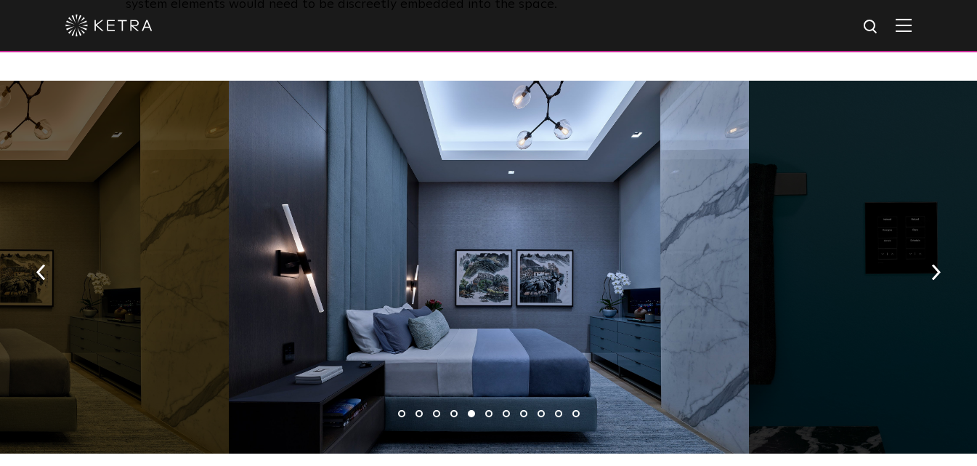
scroll to position [2033, 0]
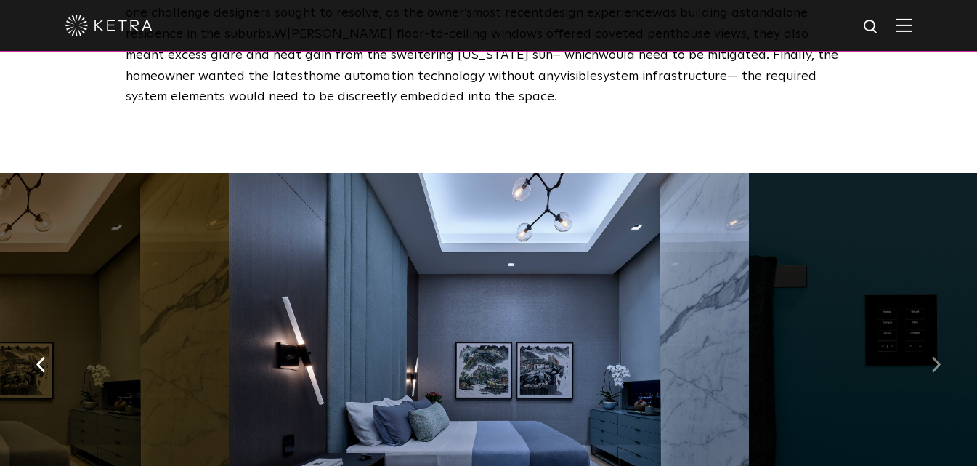
click at [939, 356] on img "button" at bounding box center [935, 364] width 9 height 16
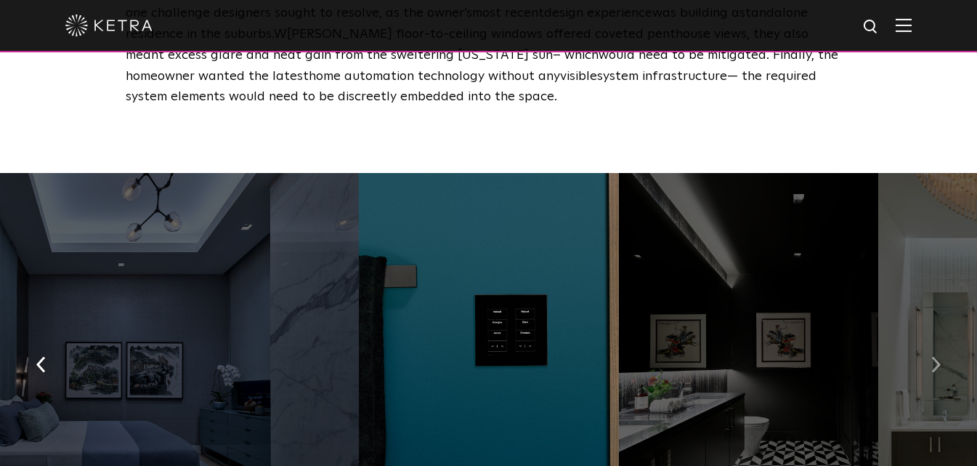
scroll to position [2106, 0]
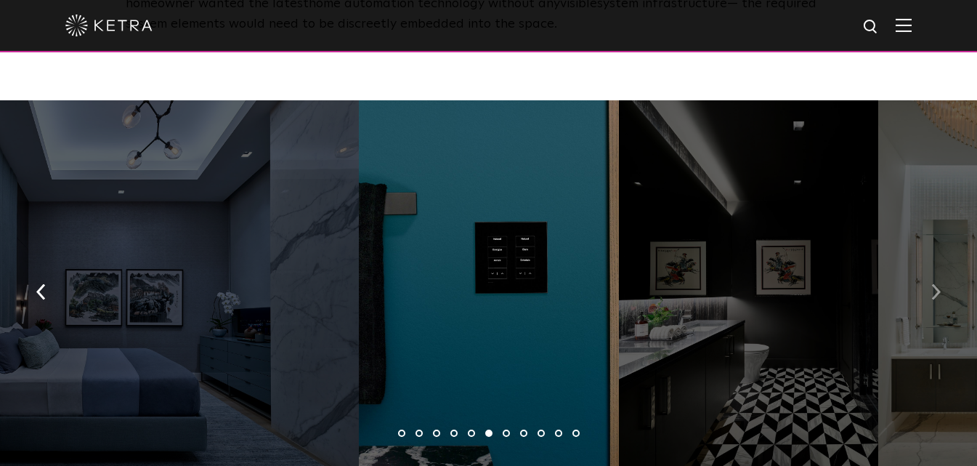
click at [934, 283] on img "button" at bounding box center [935, 291] width 9 height 16
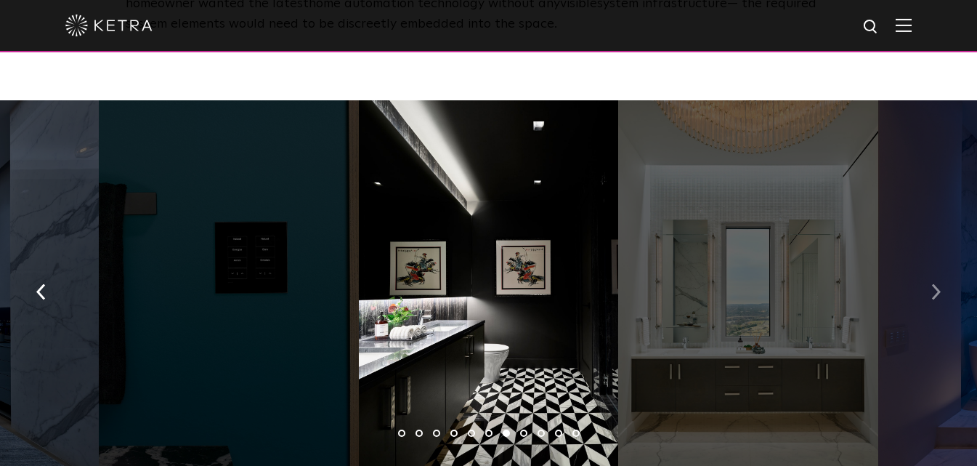
click at [938, 283] on img "button" at bounding box center [935, 291] width 9 height 16
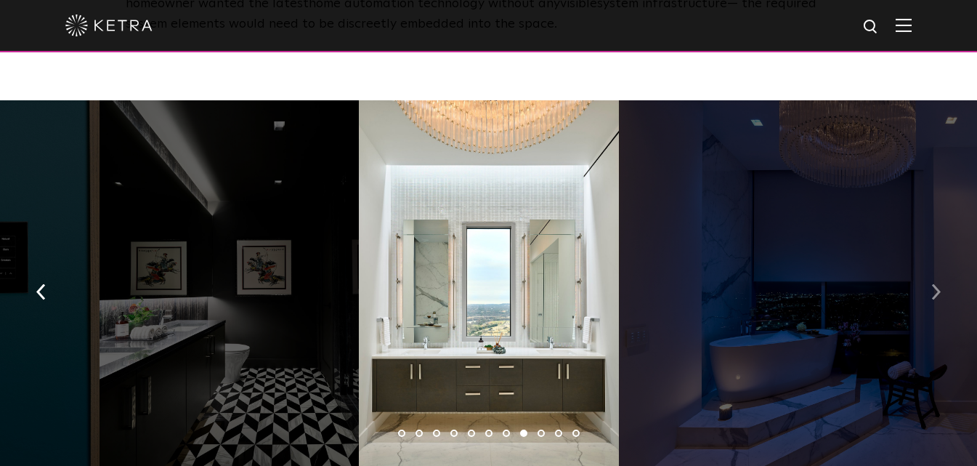
click at [931, 283] on img "button" at bounding box center [935, 291] width 9 height 16
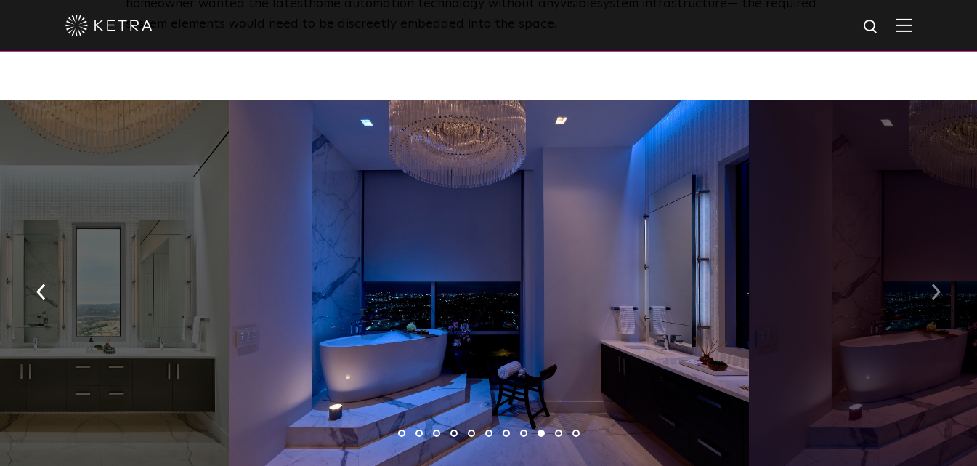
click at [928, 265] on button "button" at bounding box center [935, 290] width 31 height 50
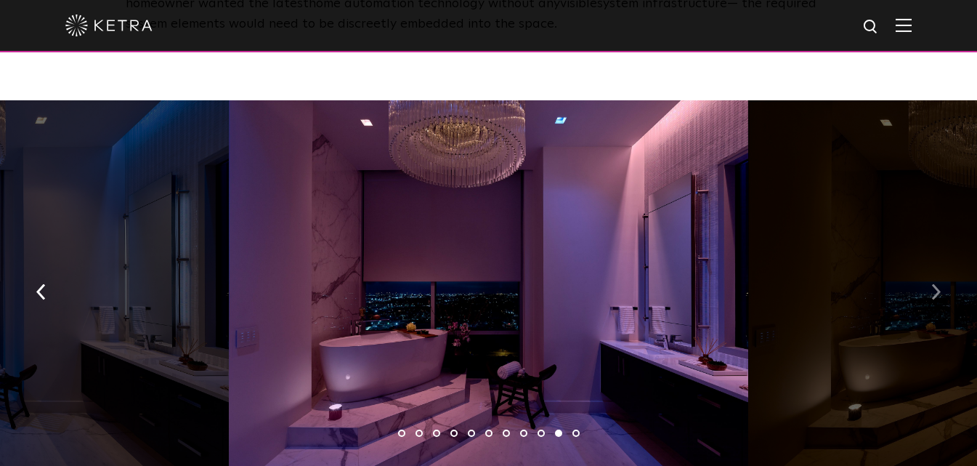
click at [938, 283] on img "button" at bounding box center [935, 291] width 9 height 16
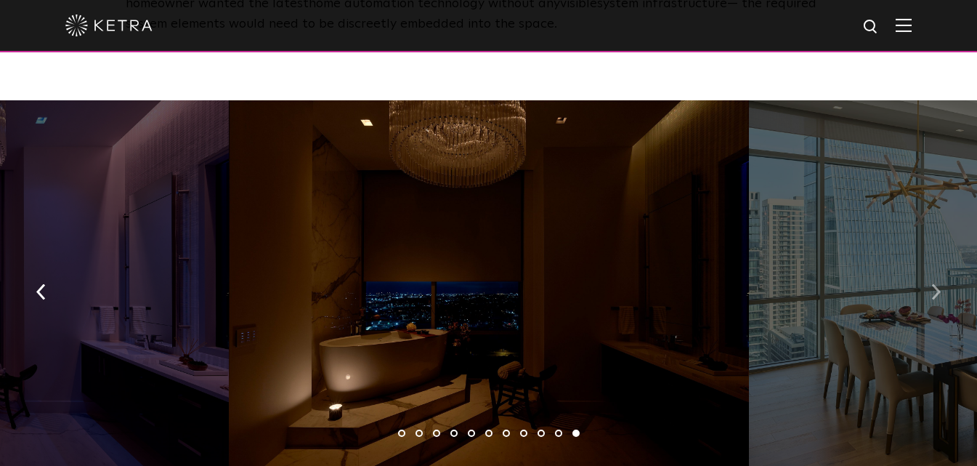
click at [938, 283] on img "button" at bounding box center [935, 291] width 9 height 16
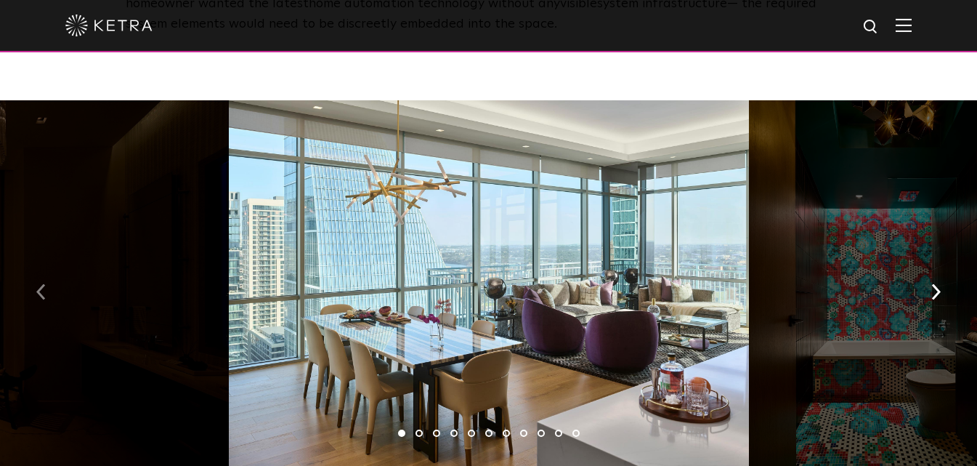
click at [46, 265] on button "button" at bounding box center [40, 290] width 31 height 50
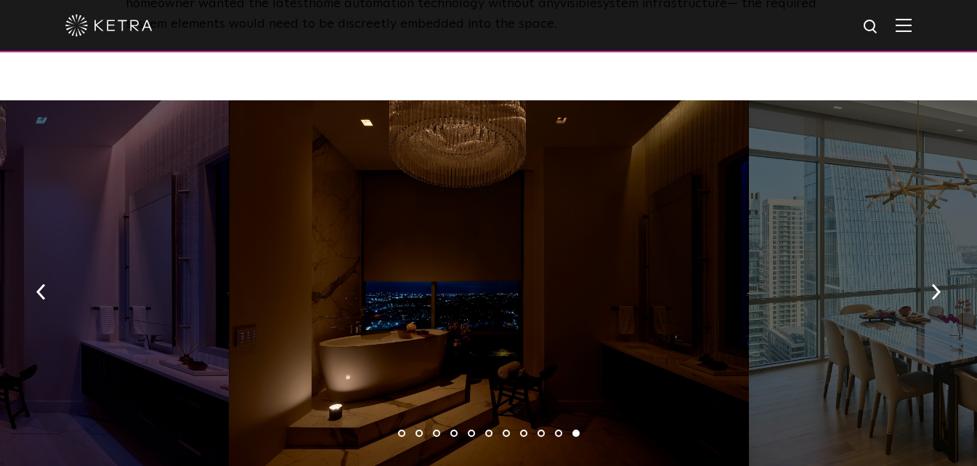
click at [911, 31] on img at bounding box center [903, 25] width 16 height 14
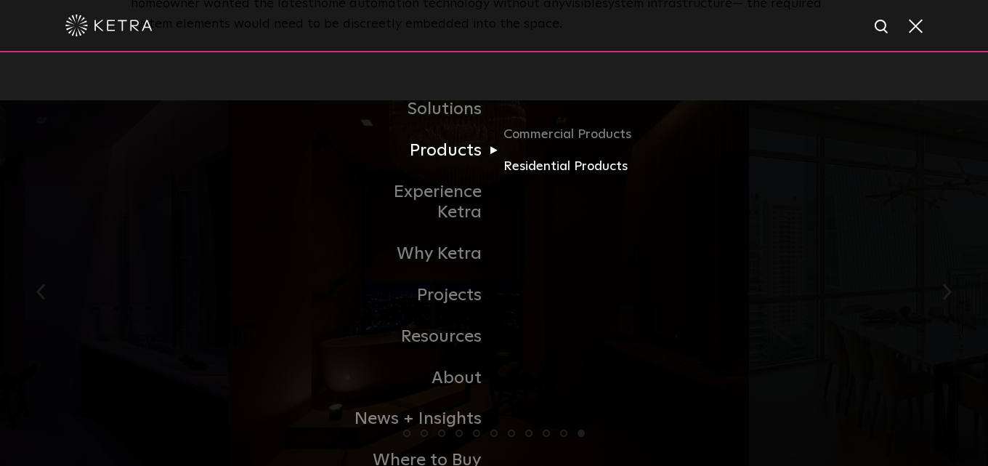
click at [562, 168] on link "Residential Products" at bounding box center [572, 166] width 139 height 21
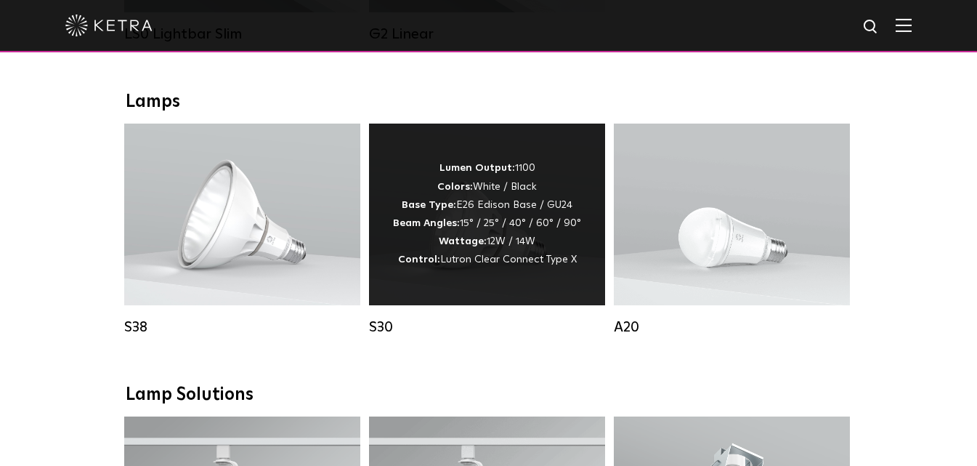
scroll to position [799, 0]
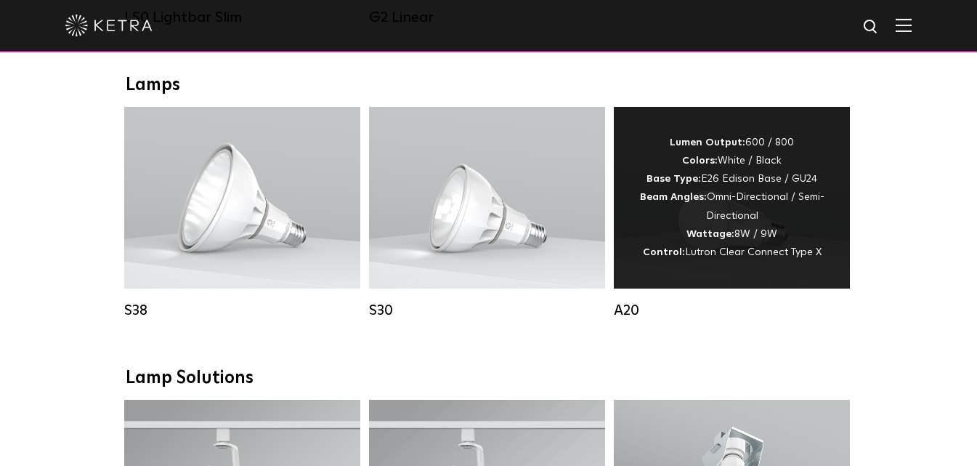
click at [768, 205] on div "Lumen Output: 600 / 800 Colors: White / Black Base Type: E26 Edison Base / GU24…" at bounding box center [731, 198] width 192 height 128
